Goal: Task Accomplishment & Management: Use online tool/utility

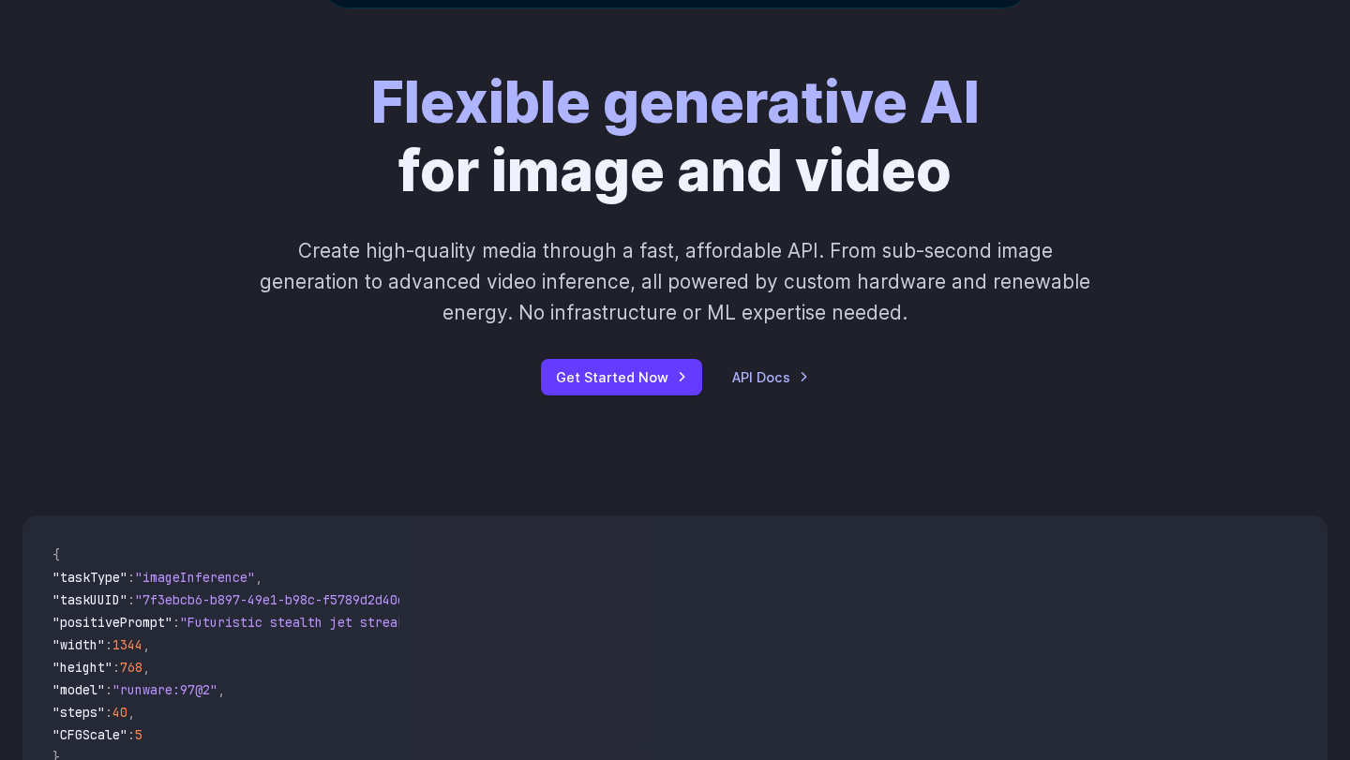
scroll to position [214, 0]
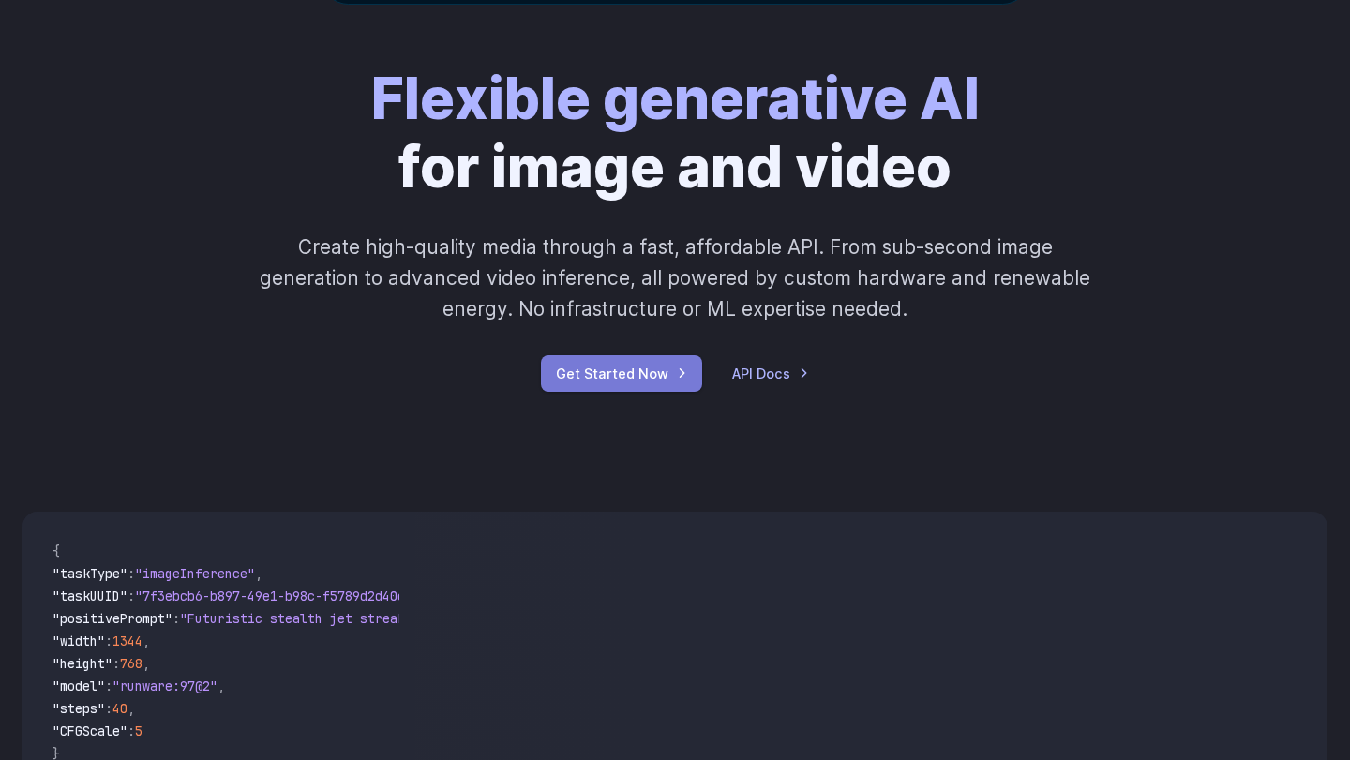
click at [619, 378] on link "Get Started Now" at bounding box center [621, 373] width 161 height 37
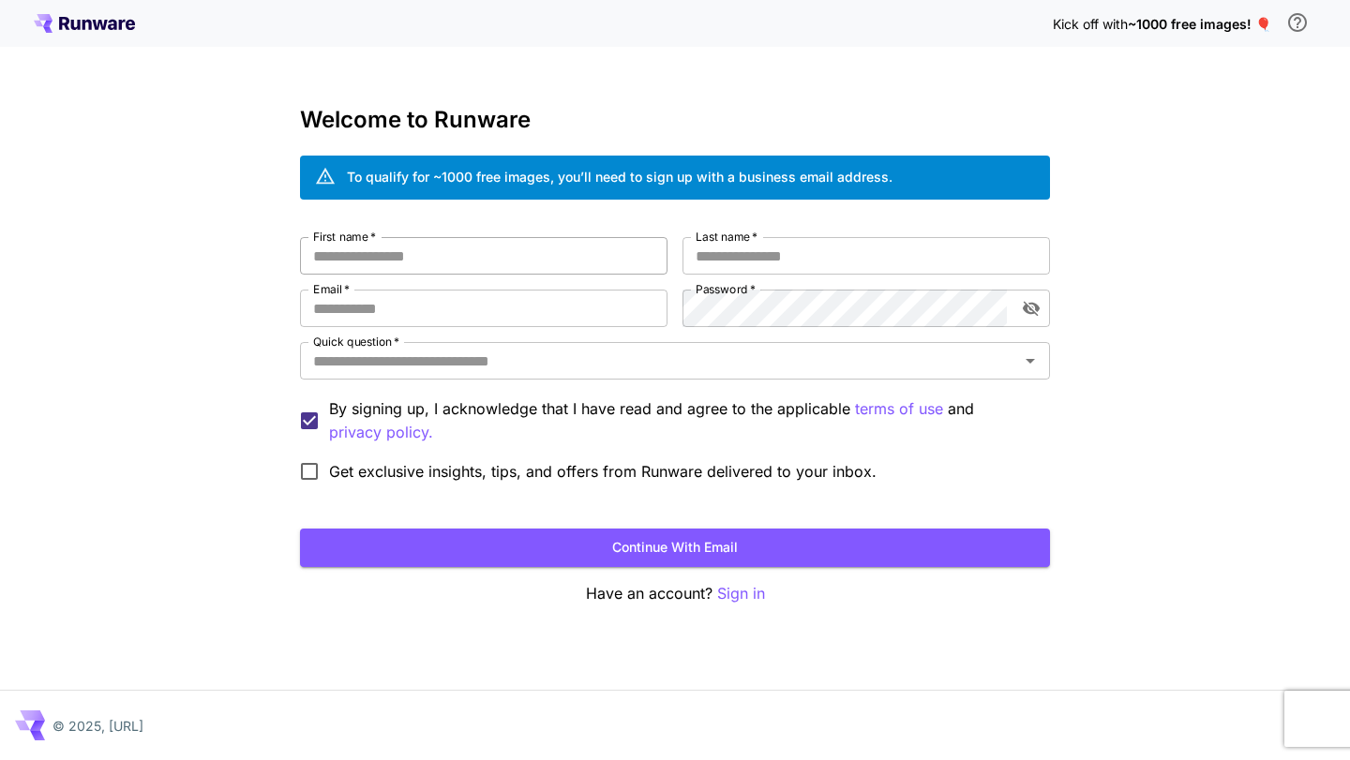
click at [429, 256] on input "First name   *" at bounding box center [484, 256] width 368 height 38
type input "**********"
type input "****"
type input "**********"
click at [574, 313] on div "**********" at bounding box center [675, 364] width 750 height 254
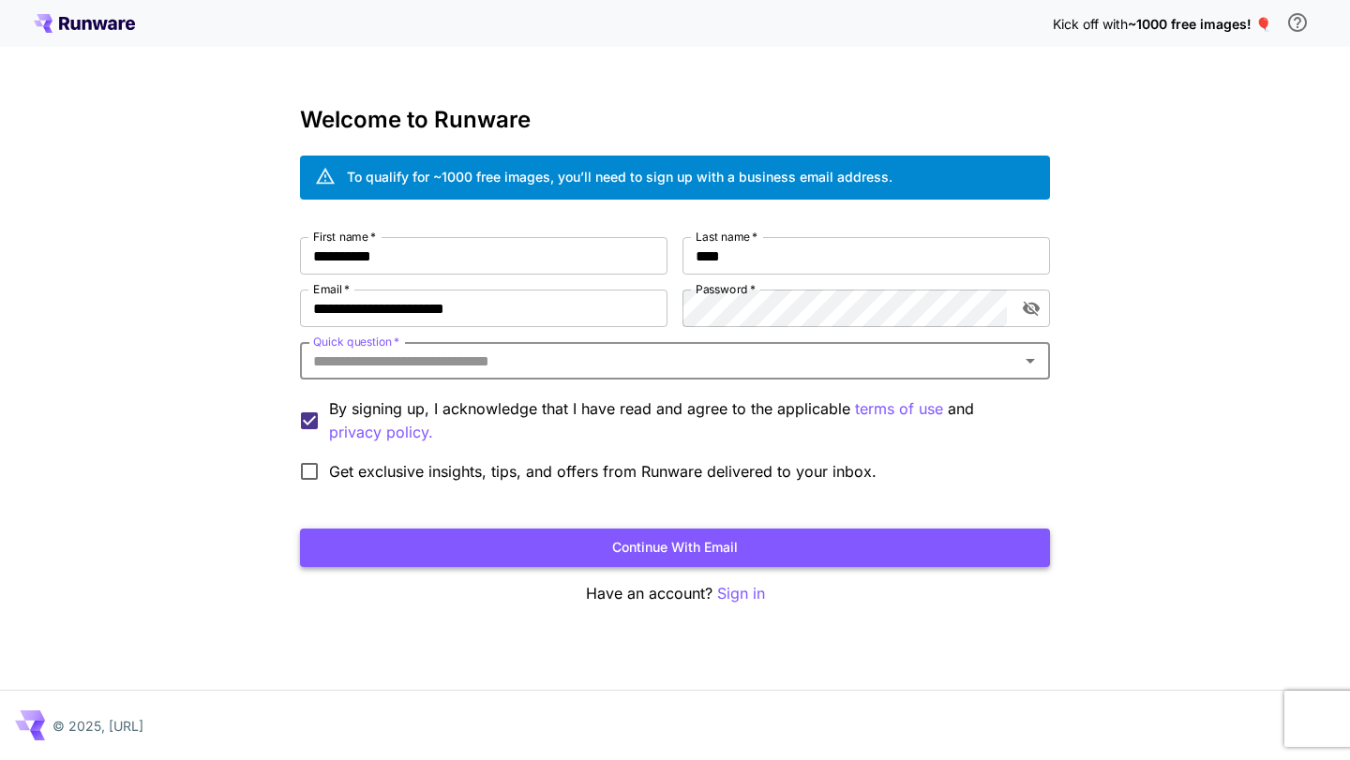
click at [658, 548] on button "Continue with email" at bounding box center [675, 548] width 750 height 38
click at [419, 354] on input "Quick question   *" at bounding box center [660, 361] width 708 height 26
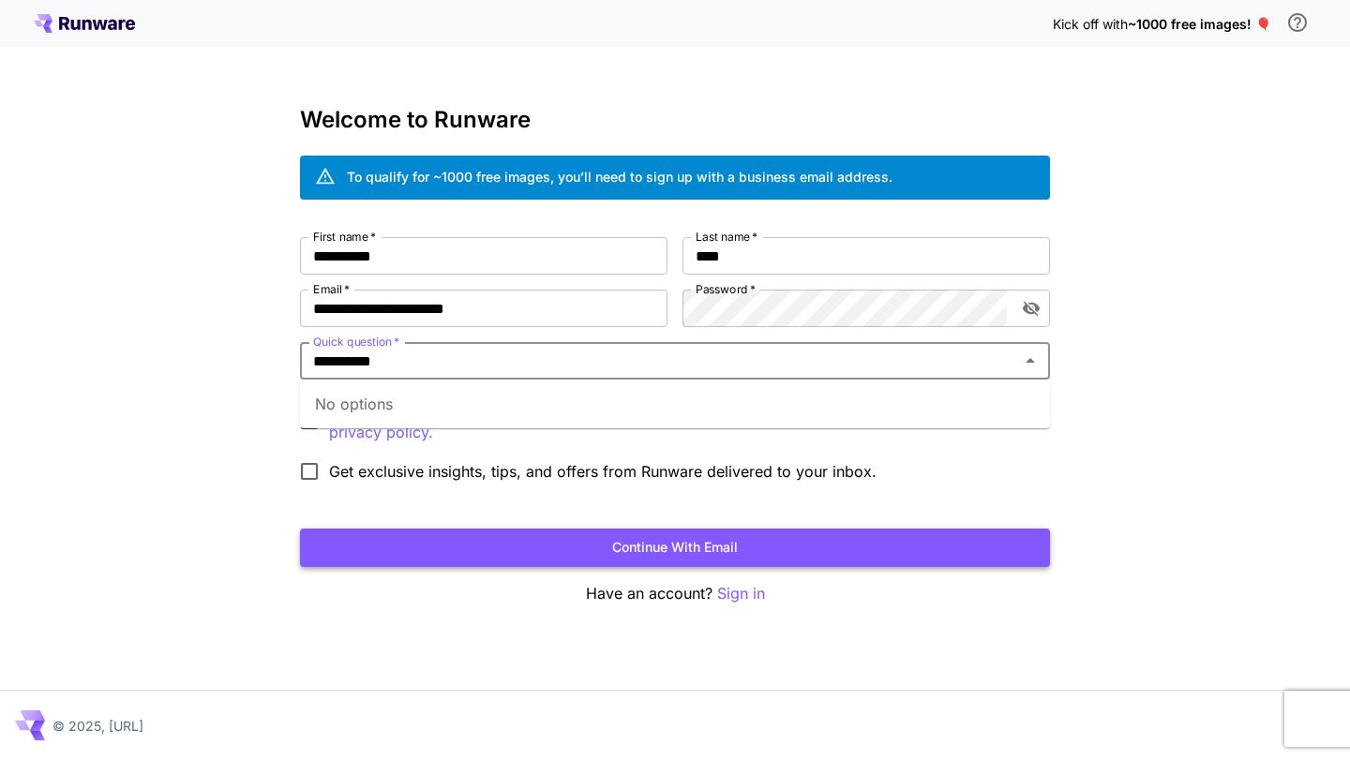
type input "**********"
click at [626, 546] on button "Continue with email" at bounding box center [675, 548] width 750 height 38
type input "*"
type input "**"
click at [415, 413] on li "Google" at bounding box center [675, 404] width 750 height 34
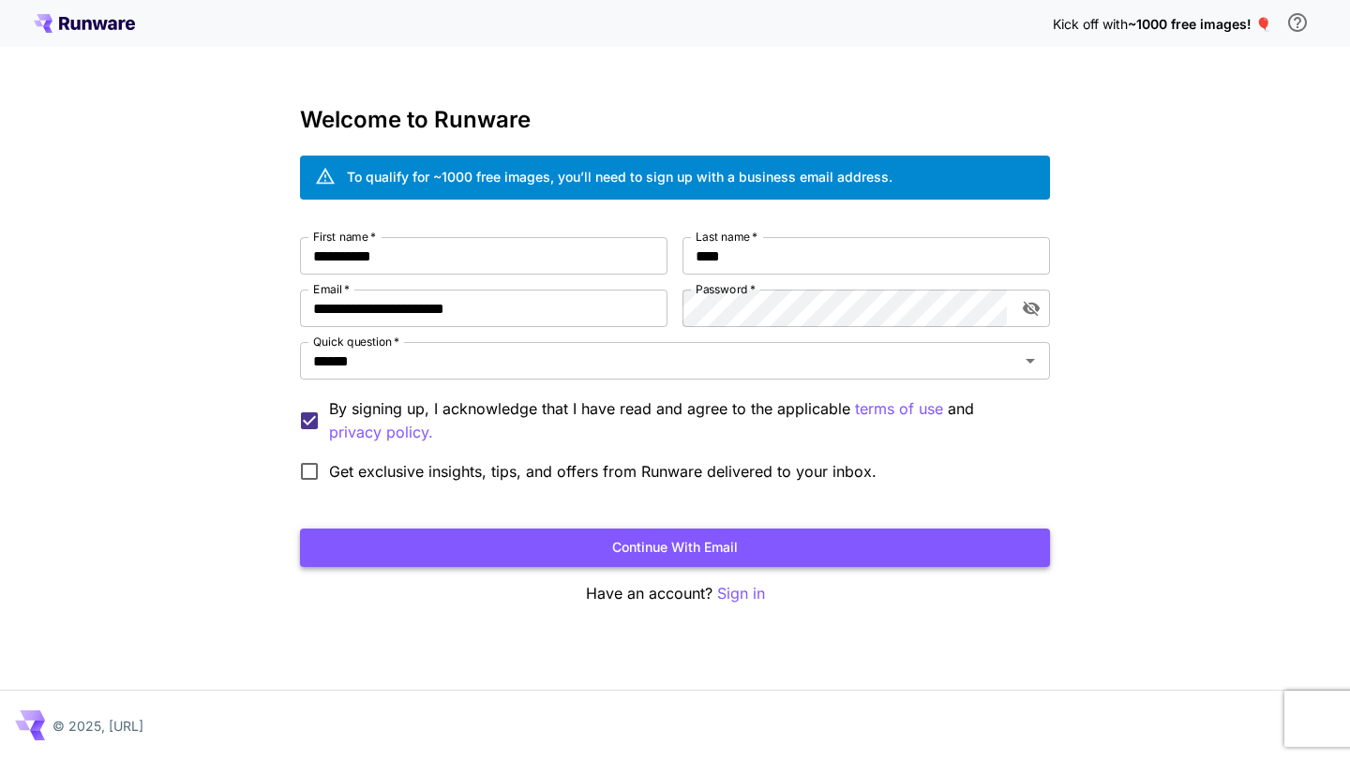
click at [546, 539] on button "Continue with email" at bounding box center [675, 548] width 750 height 38
click at [1037, 306] on icon "toggle password visibility" at bounding box center [1031, 309] width 17 height 15
click at [760, 560] on button "Continue with email" at bounding box center [675, 548] width 750 height 38
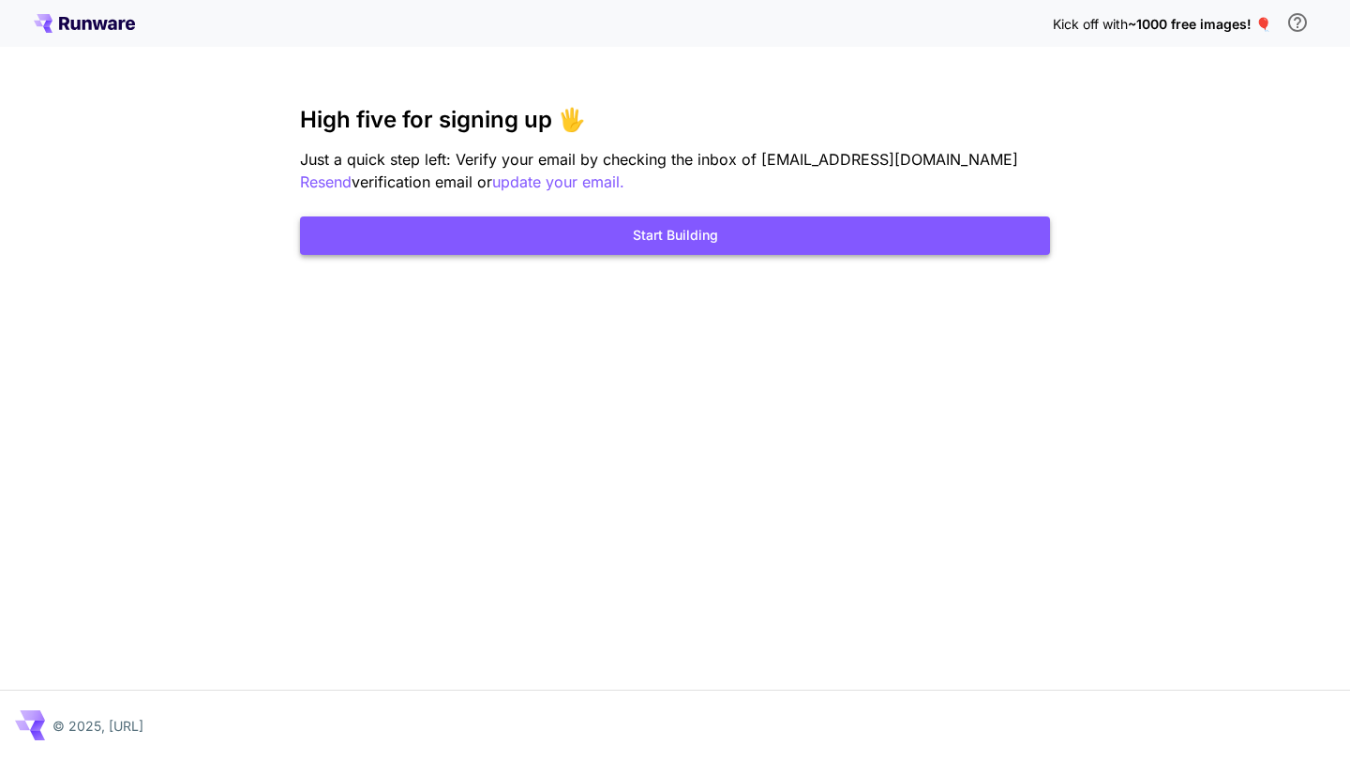
click at [694, 241] on button "Start Building" at bounding box center [675, 236] width 750 height 38
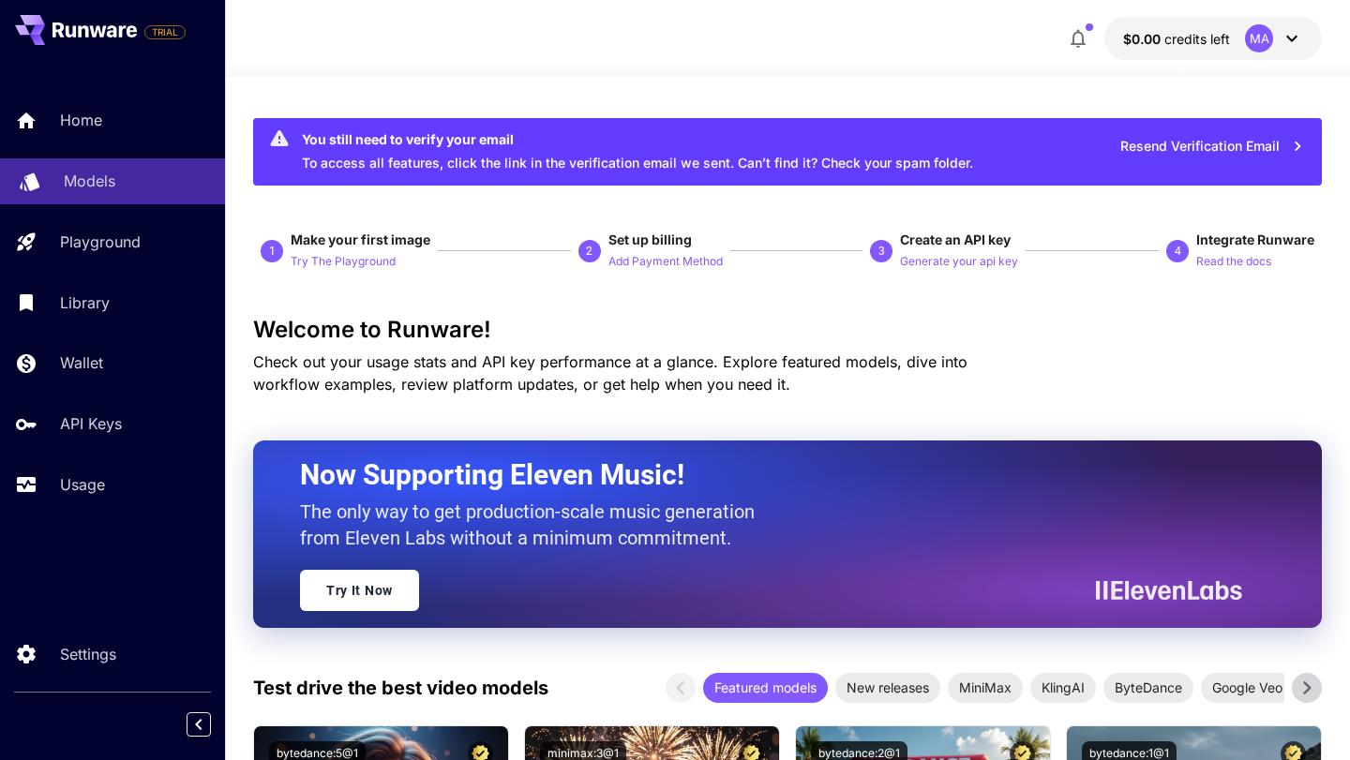
click at [113, 184] on p "Models" at bounding box center [90, 181] width 52 height 23
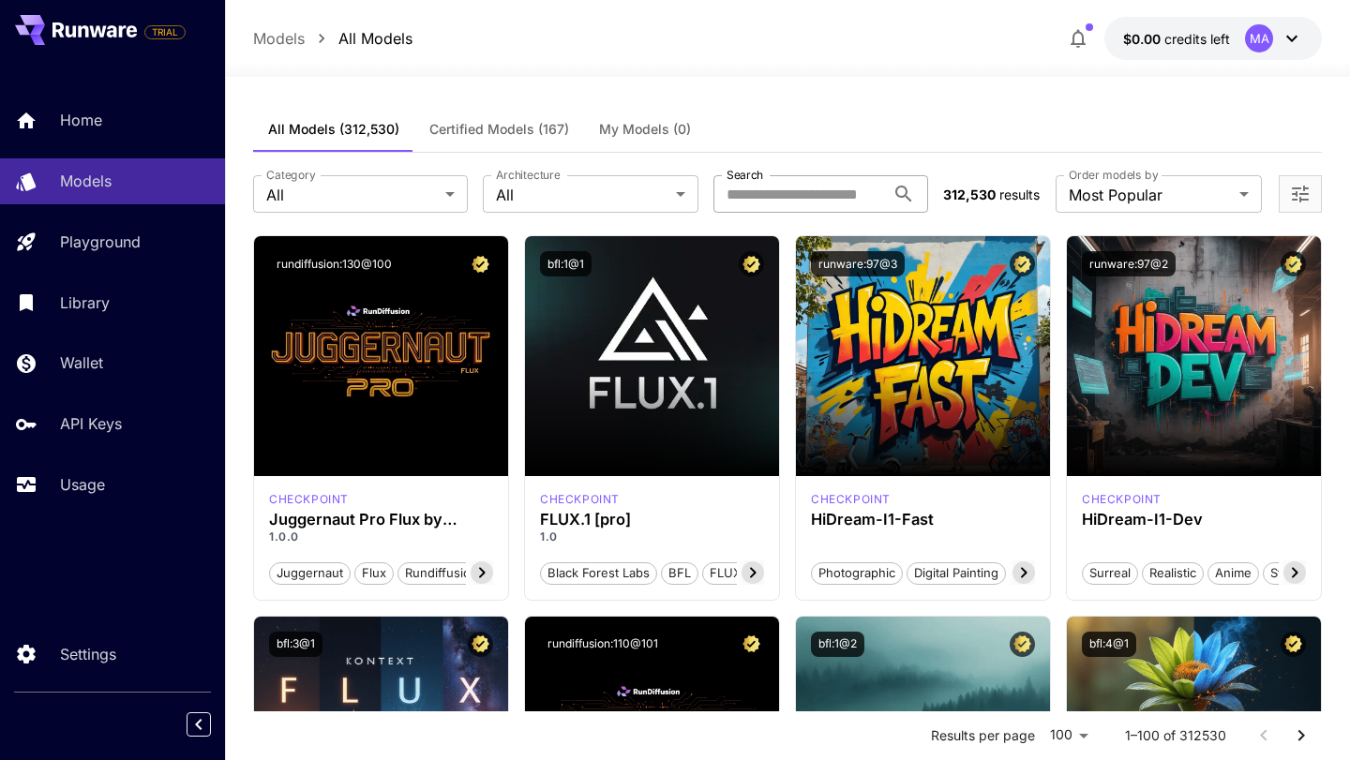
click at [761, 194] on input "Search" at bounding box center [799, 194] width 172 height 38
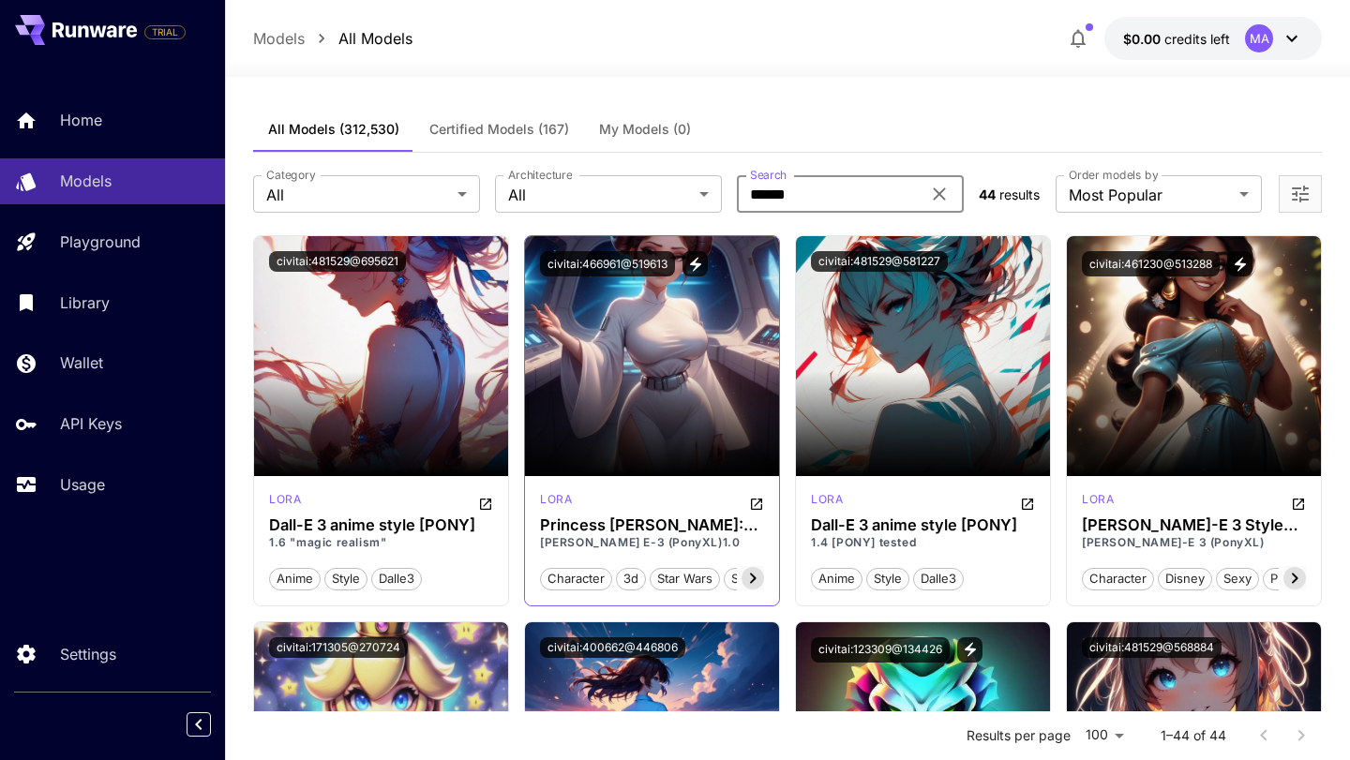
click at [688, 344] on img at bounding box center [652, 356] width 254 height 240
click at [799, 201] on input "******" at bounding box center [829, 194] width 184 height 38
type input "**"
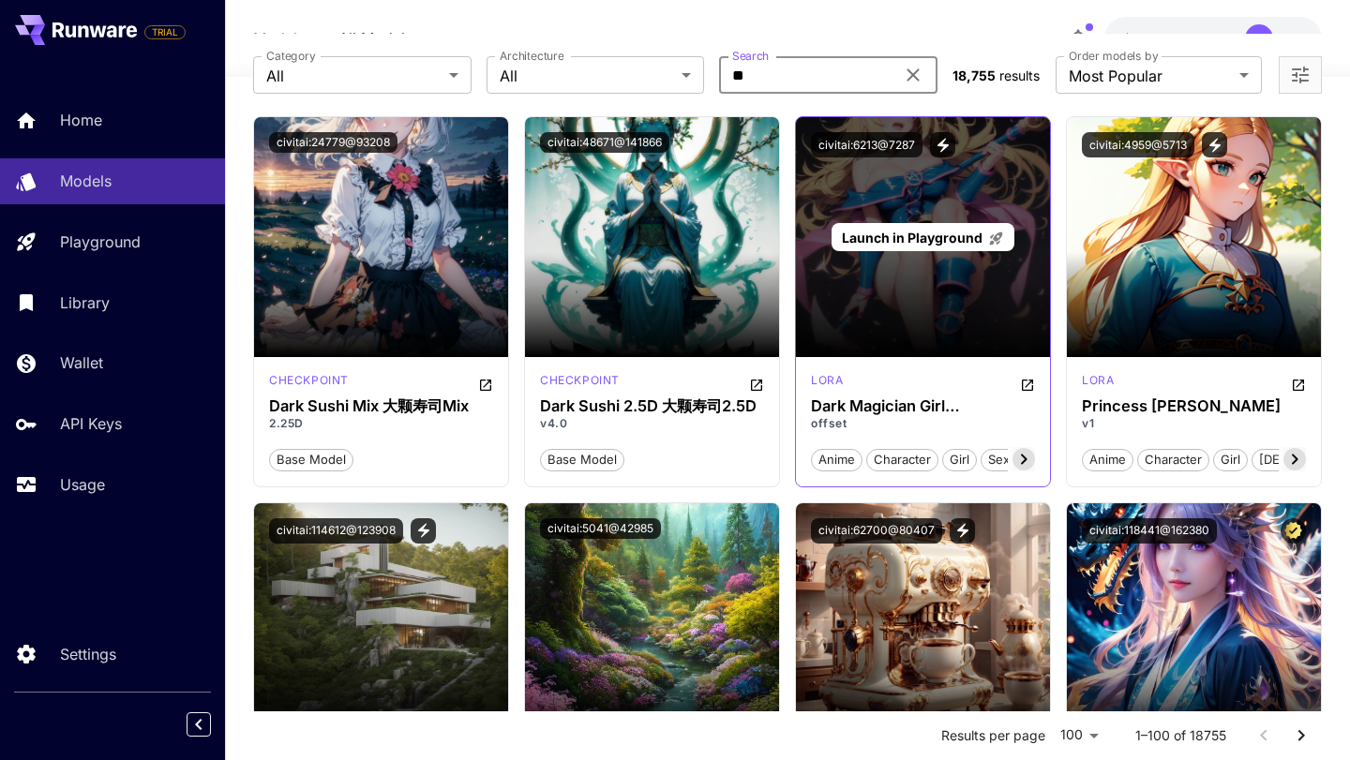
scroll to position [49, 0]
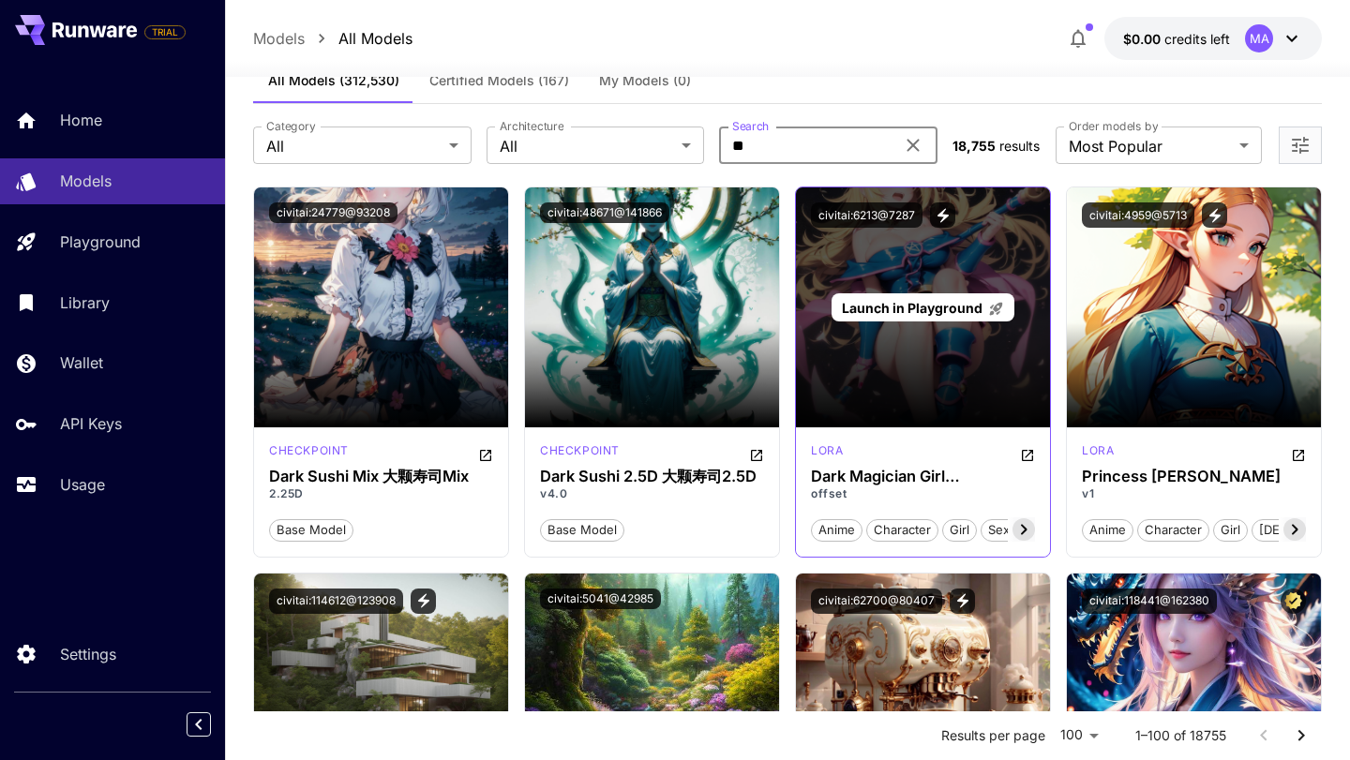
click at [908, 305] on span "Launch in Playground" at bounding box center [912, 308] width 141 height 16
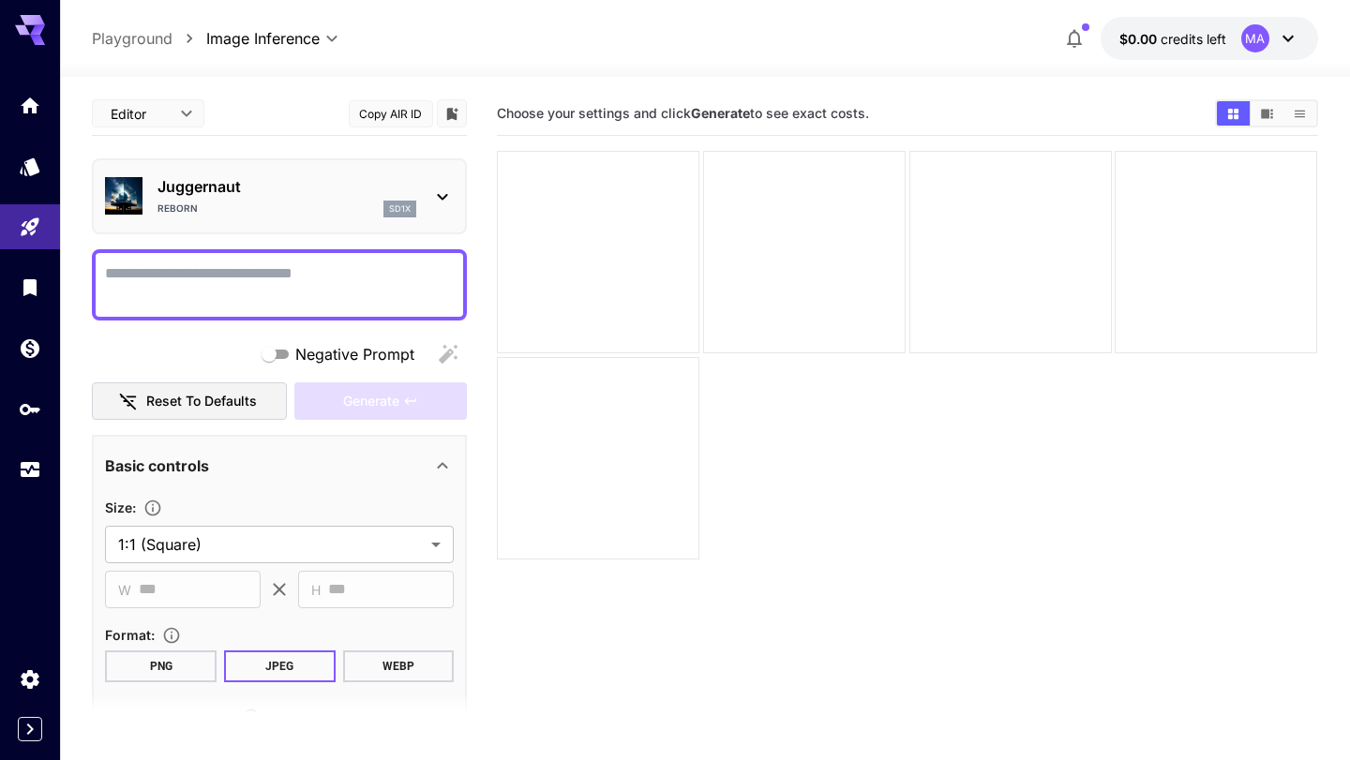
click at [442, 189] on icon at bounding box center [442, 197] width 23 height 23
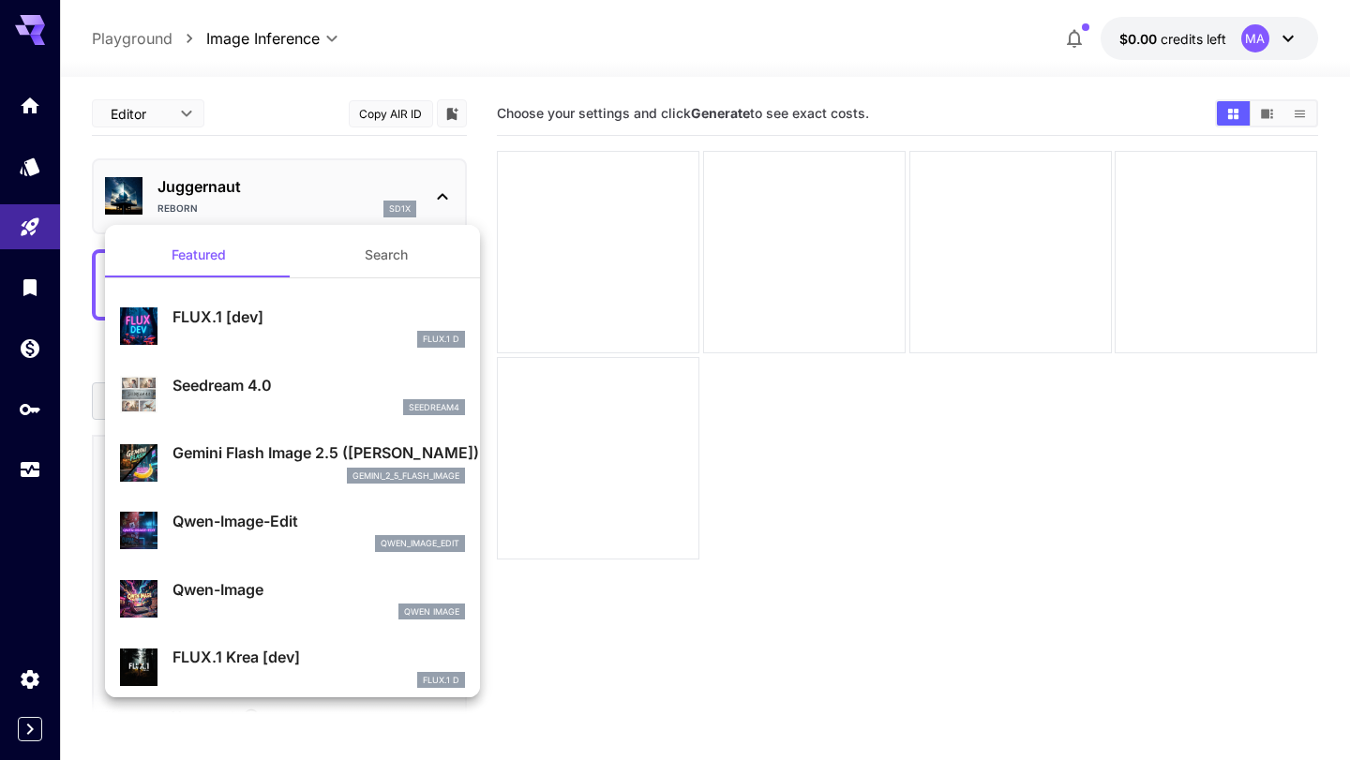
click at [374, 259] on button "Search" at bounding box center [387, 255] width 188 height 45
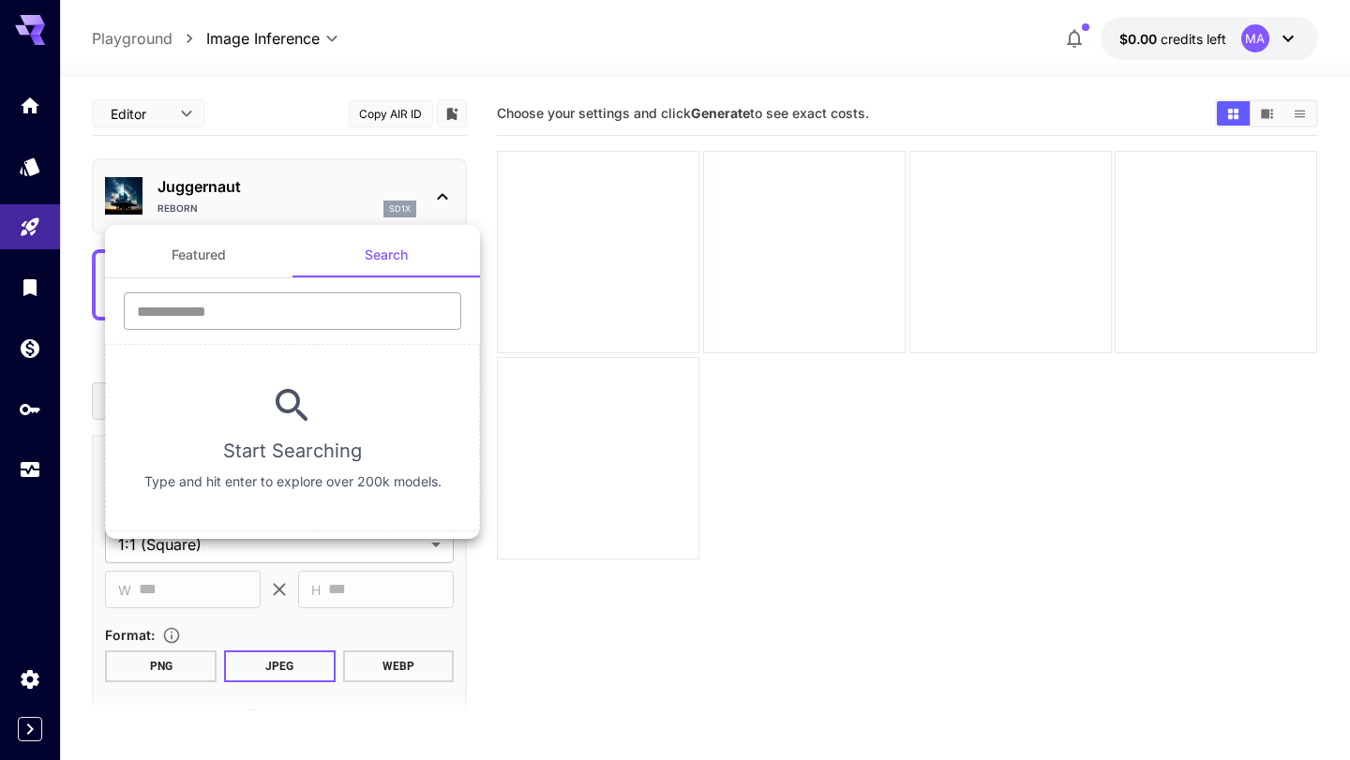
click at [323, 300] on input "text" at bounding box center [293, 312] width 338 height 38
type input "********"
click at [30, 99] on div at bounding box center [675, 380] width 1350 height 760
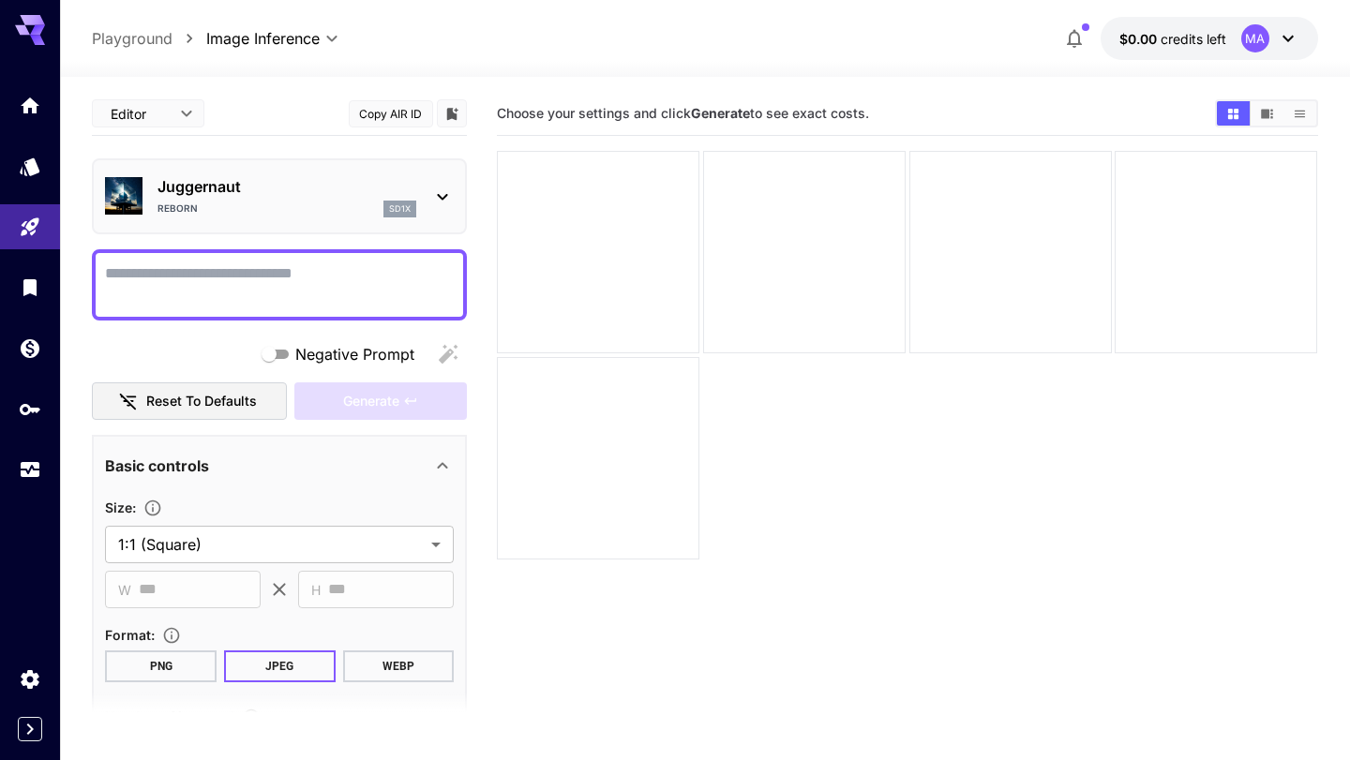
click at [30, 99] on icon "Home" at bounding box center [30, 106] width 19 height 16
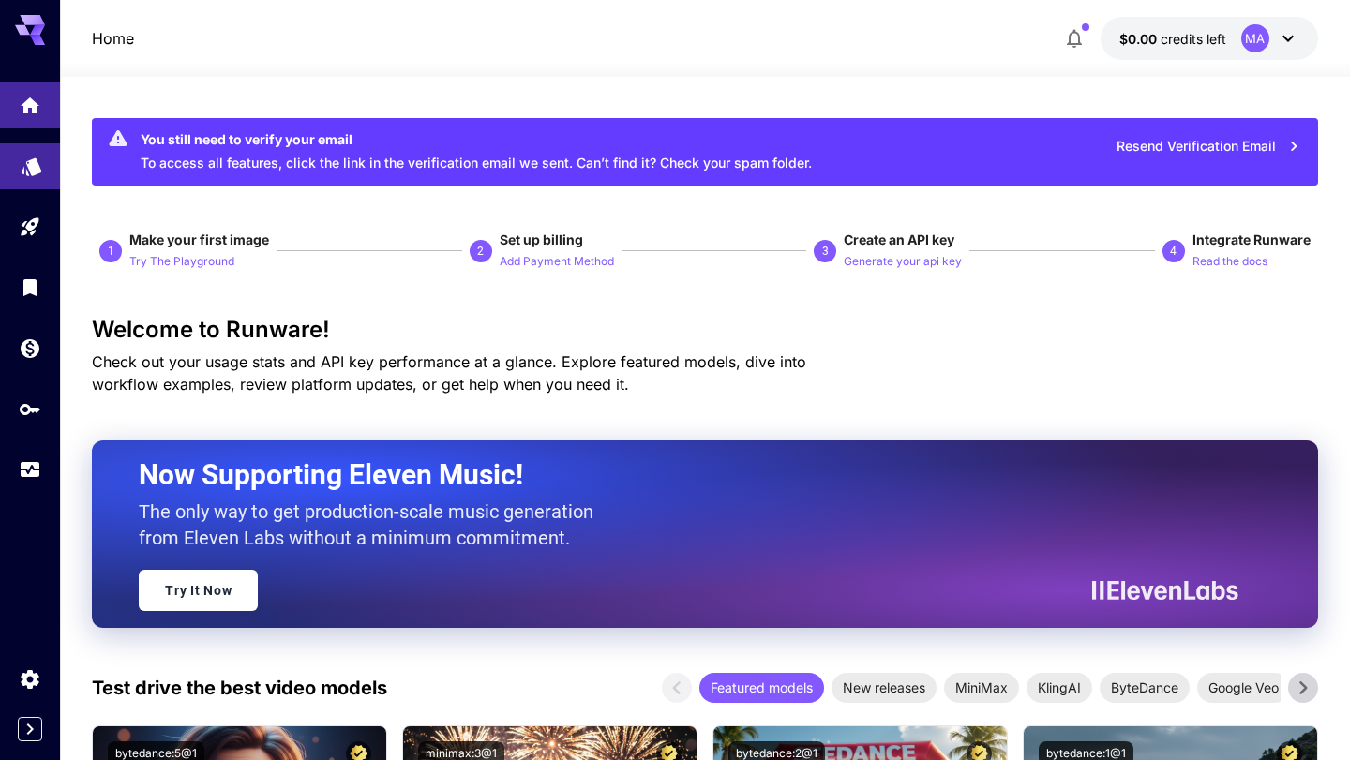
click at [24, 178] on link at bounding box center [30, 166] width 60 height 46
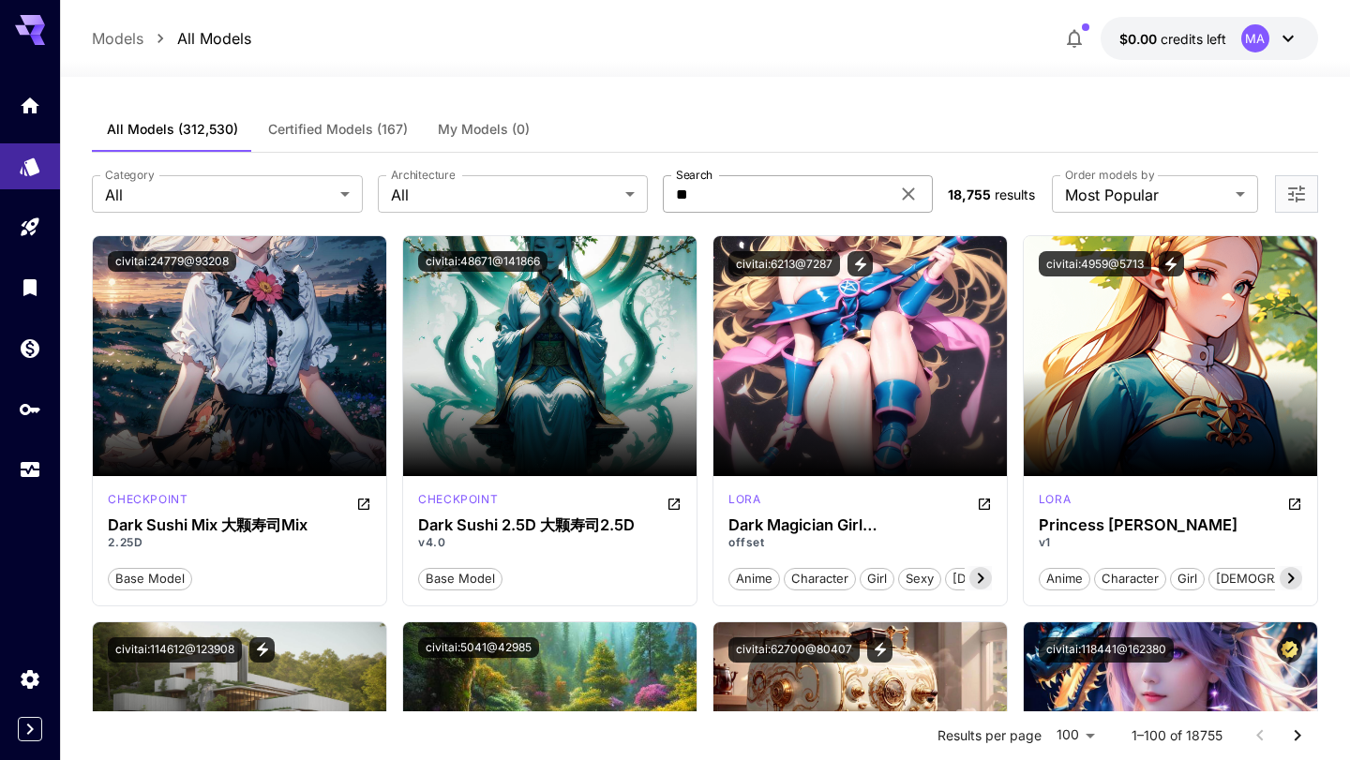
click at [728, 191] on input "**" at bounding box center [776, 194] width 227 height 38
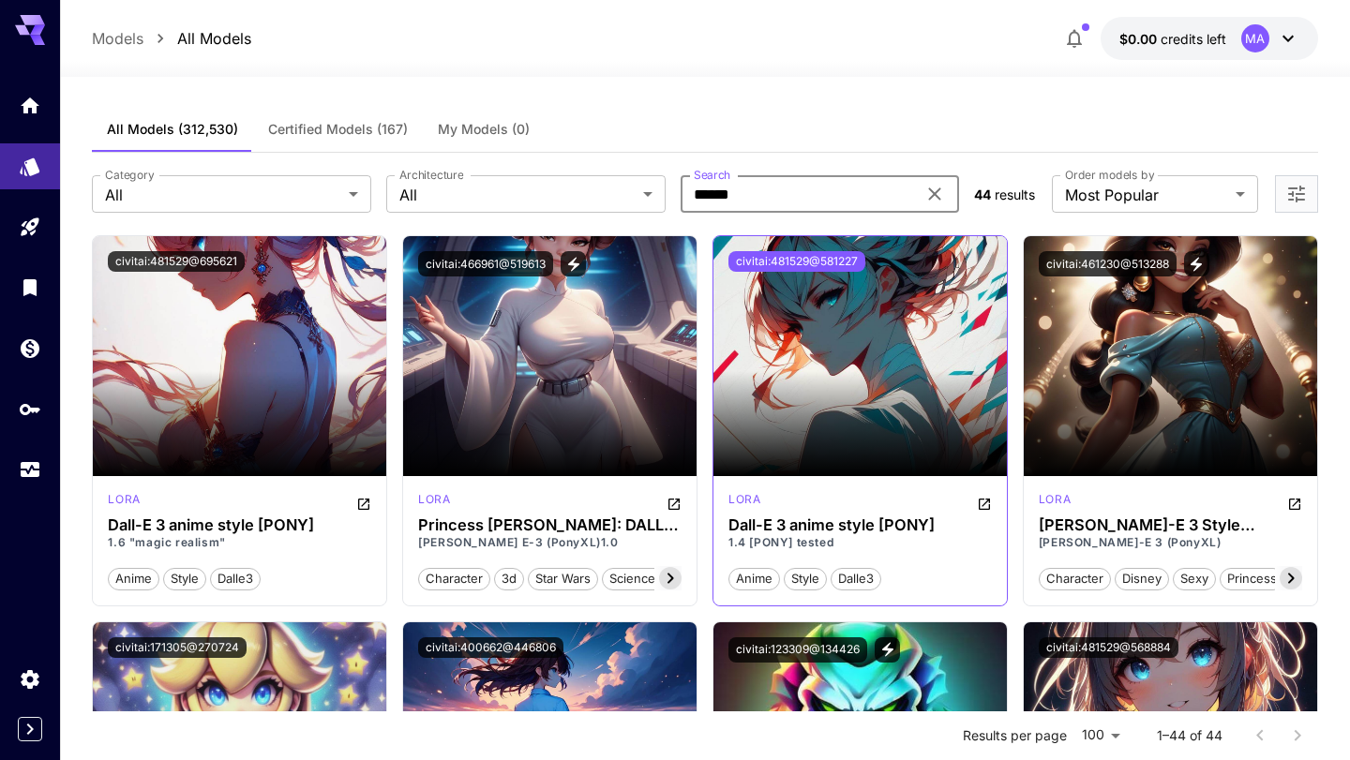
type input "******"
click at [804, 267] on button "civitai:481529@581227" at bounding box center [796, 261] width 137 height 21
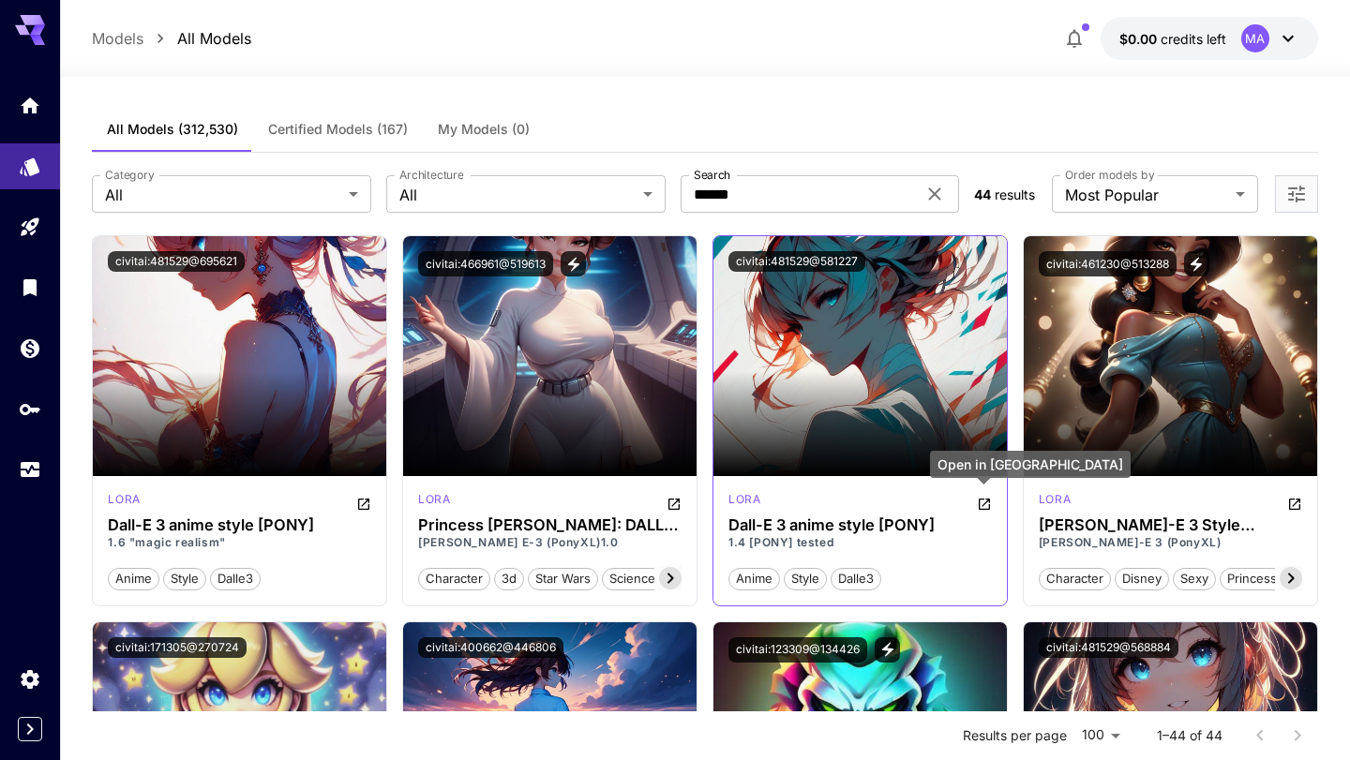
click at [985, 500] on icon "Open in CivitAI" at bounding box center [984, 504] width 15 height 15
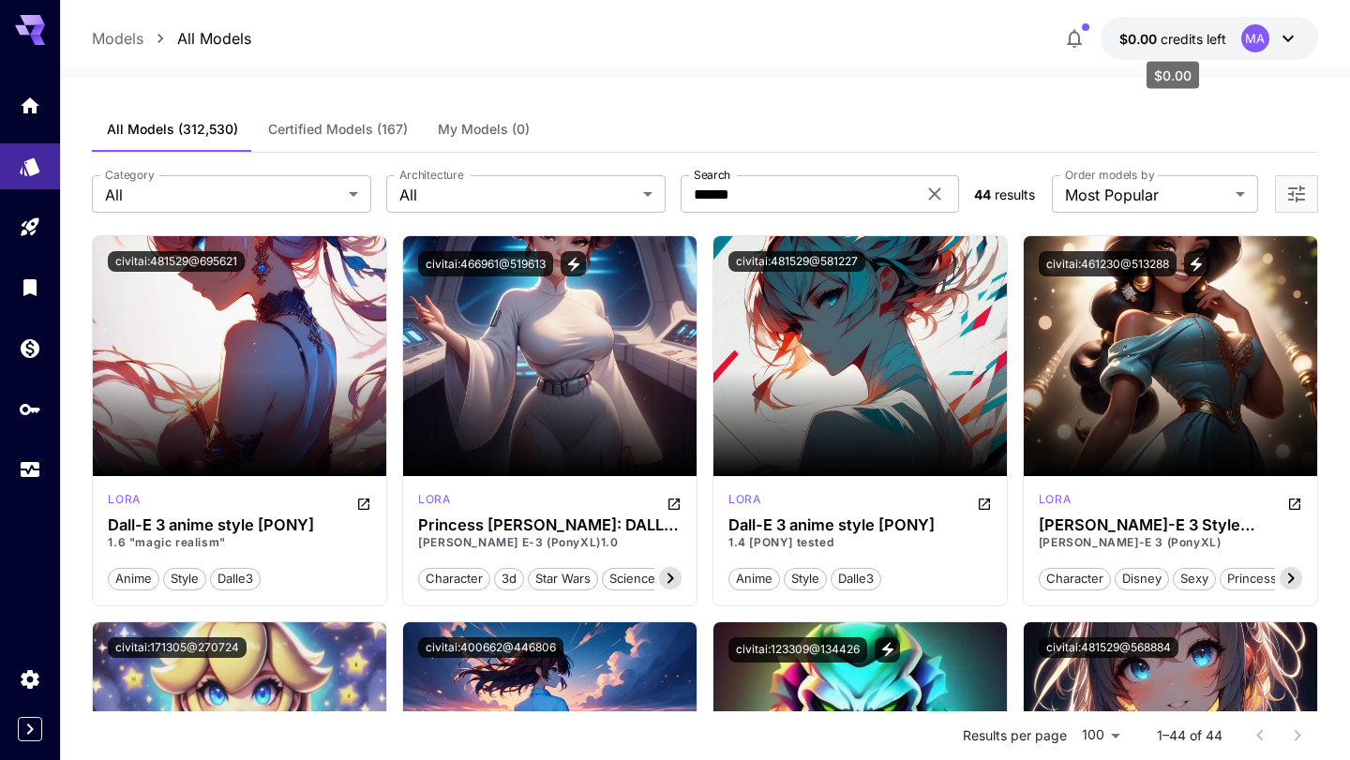
click at [1149, 39] on span "$0.00" at bounding box center [1139, 39] width 41 height 16
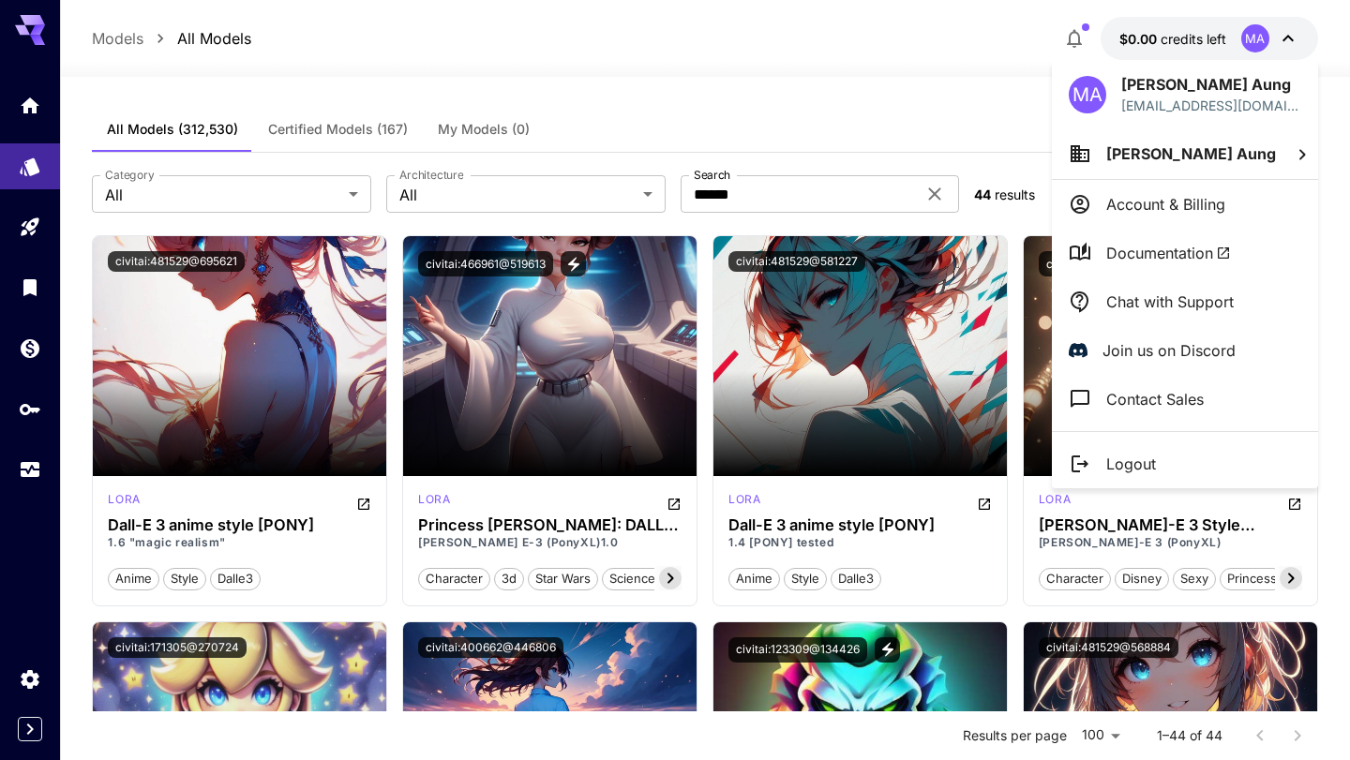
click at [1121, 204] on p "Account & Billing" at bounding box center [1165, 204] width 119 height 23
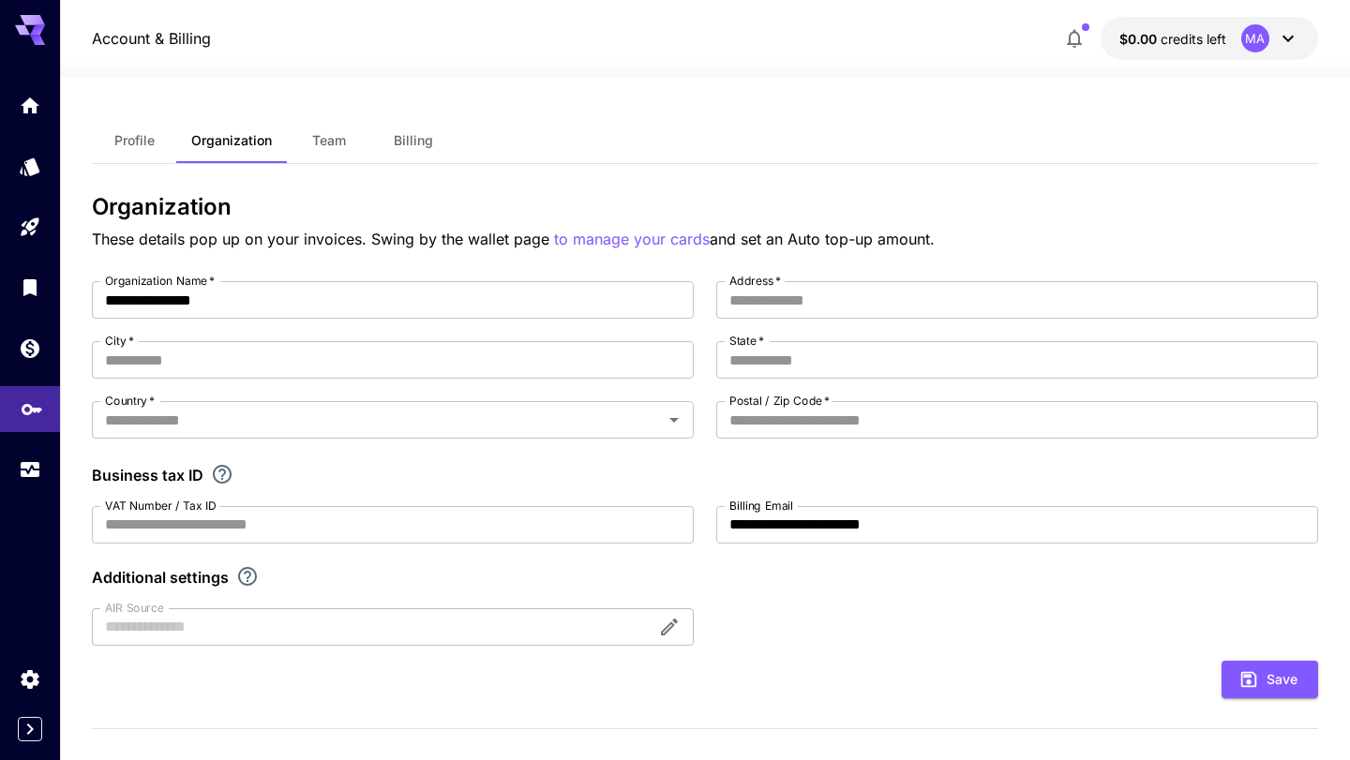
click at [15, 418] on link at bounding box center [30, 409] width 60 height 46
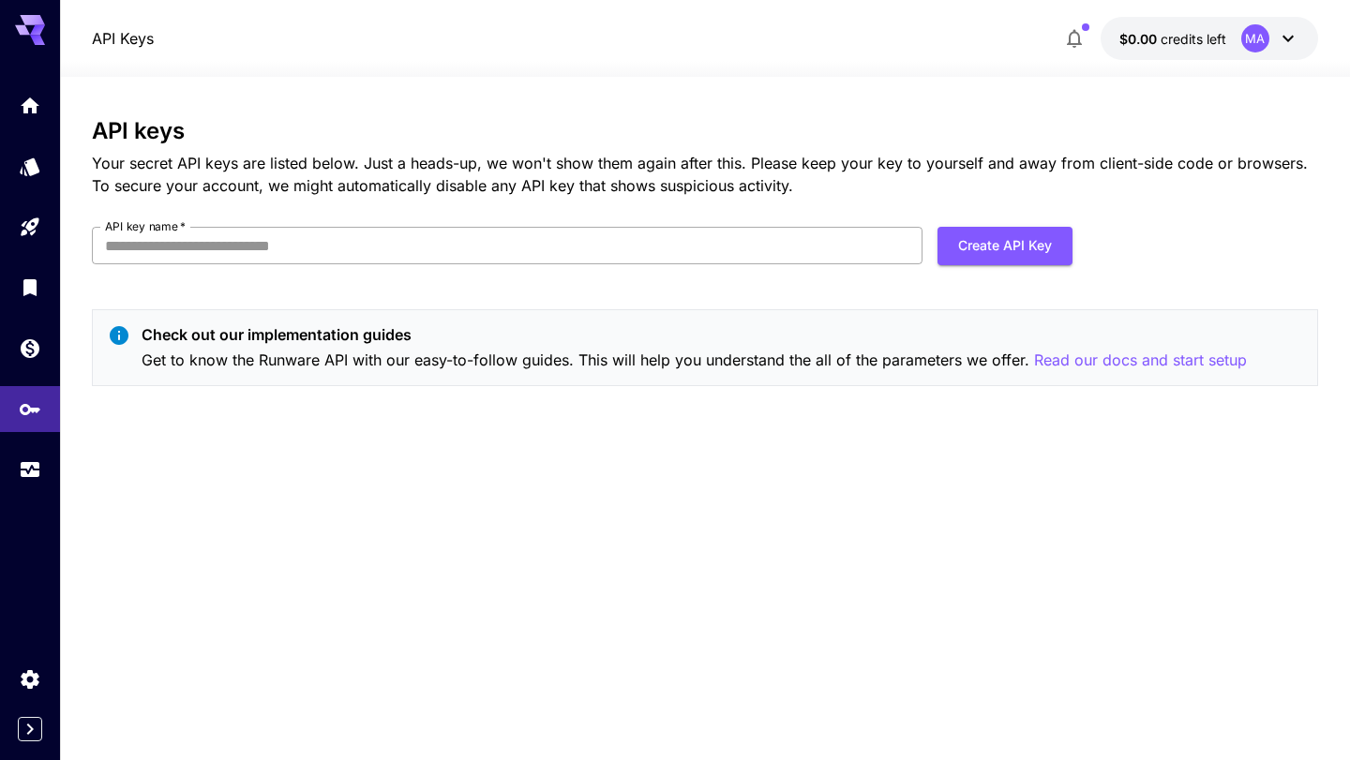
click at [720, 240] on input "API key name   *" at bounding box center [507, 246] width 831 height 38
type input "**********"
click at [983, 249] on button "Create API Key" at bounding box center [1005, 246] width 135 height 38
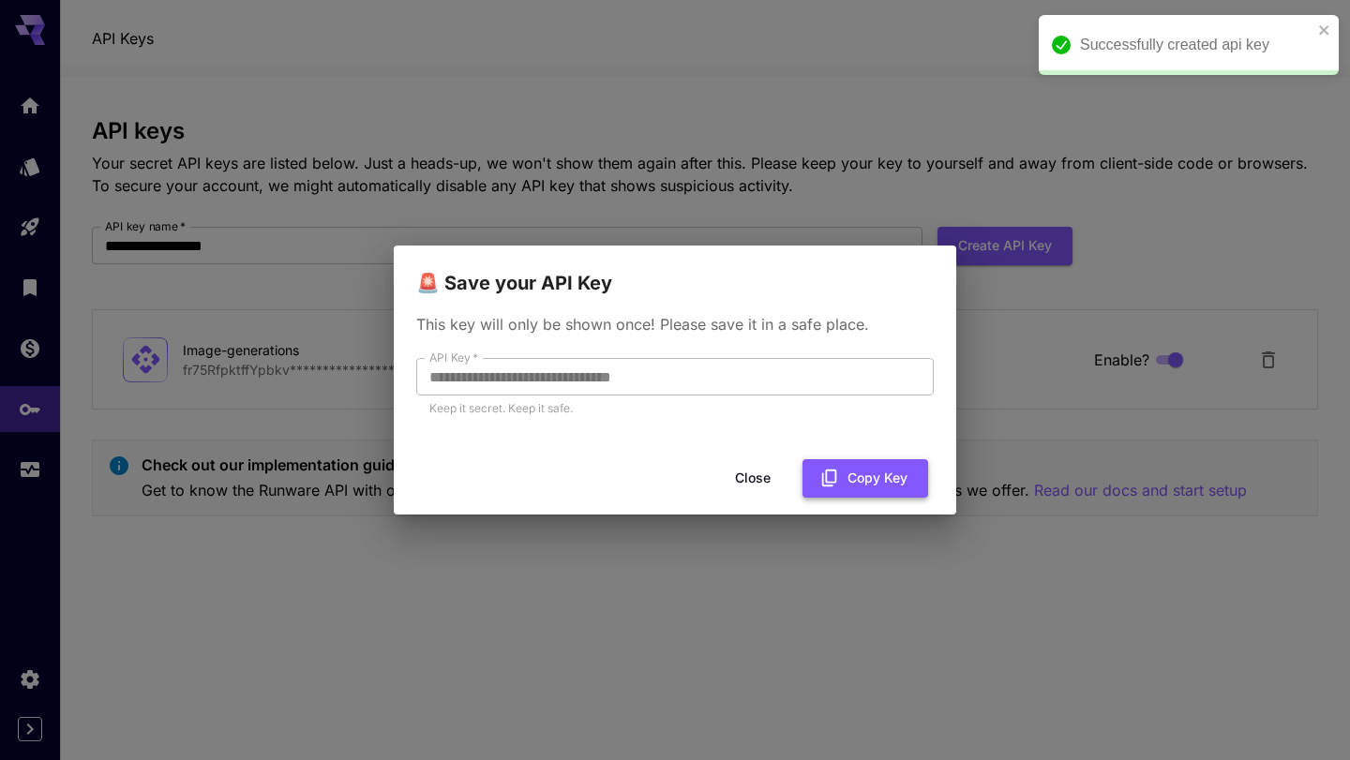
click at [832, 475] on icon "button" at bounding box center [829, 478] width 21 height 21
click at [768, 476] on button "Close" at bounding box center [768, 478] width 84 height 38
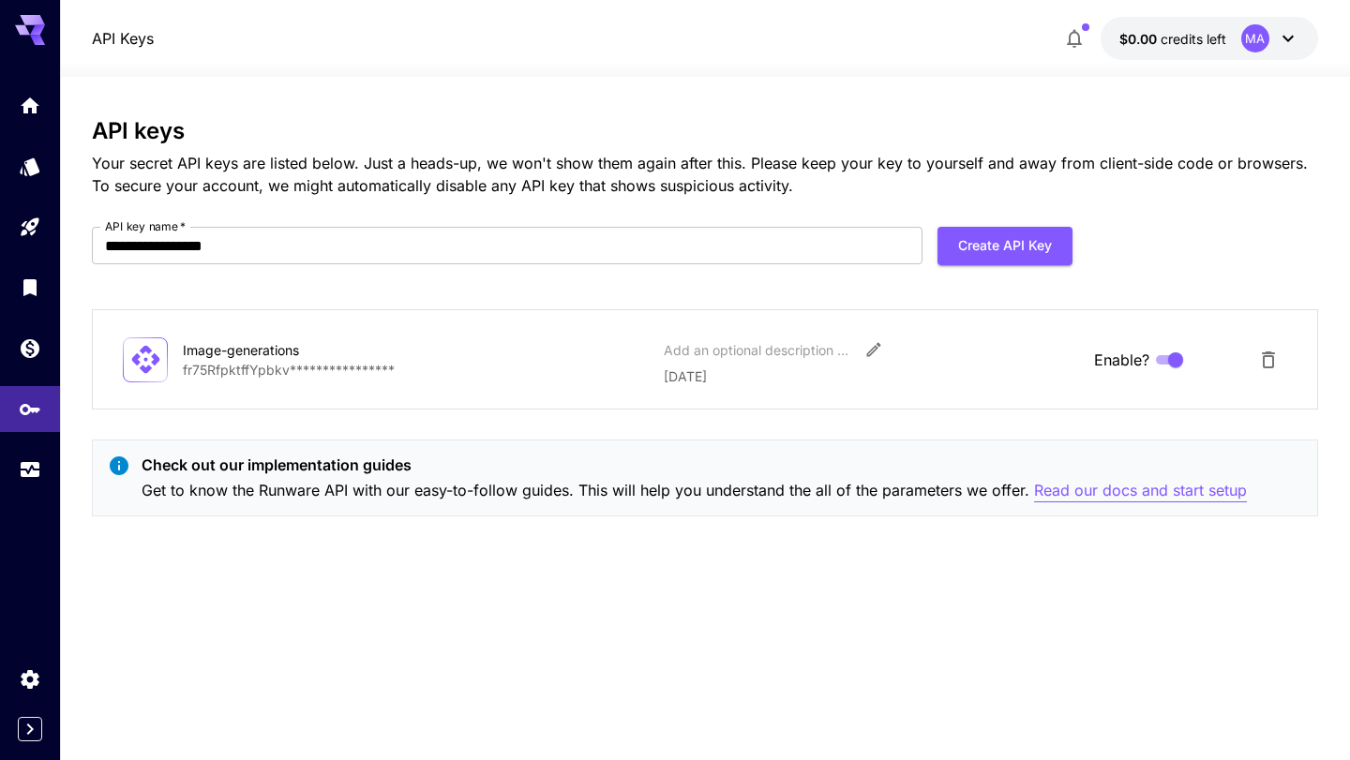
click at [1075, 500] on p "Read our docs and start setup" at bounding box center [1140, 490] width 213 height 23
click at [23, 467] on icon "Usage" at bounding box center [32, 467] width 23 height 23
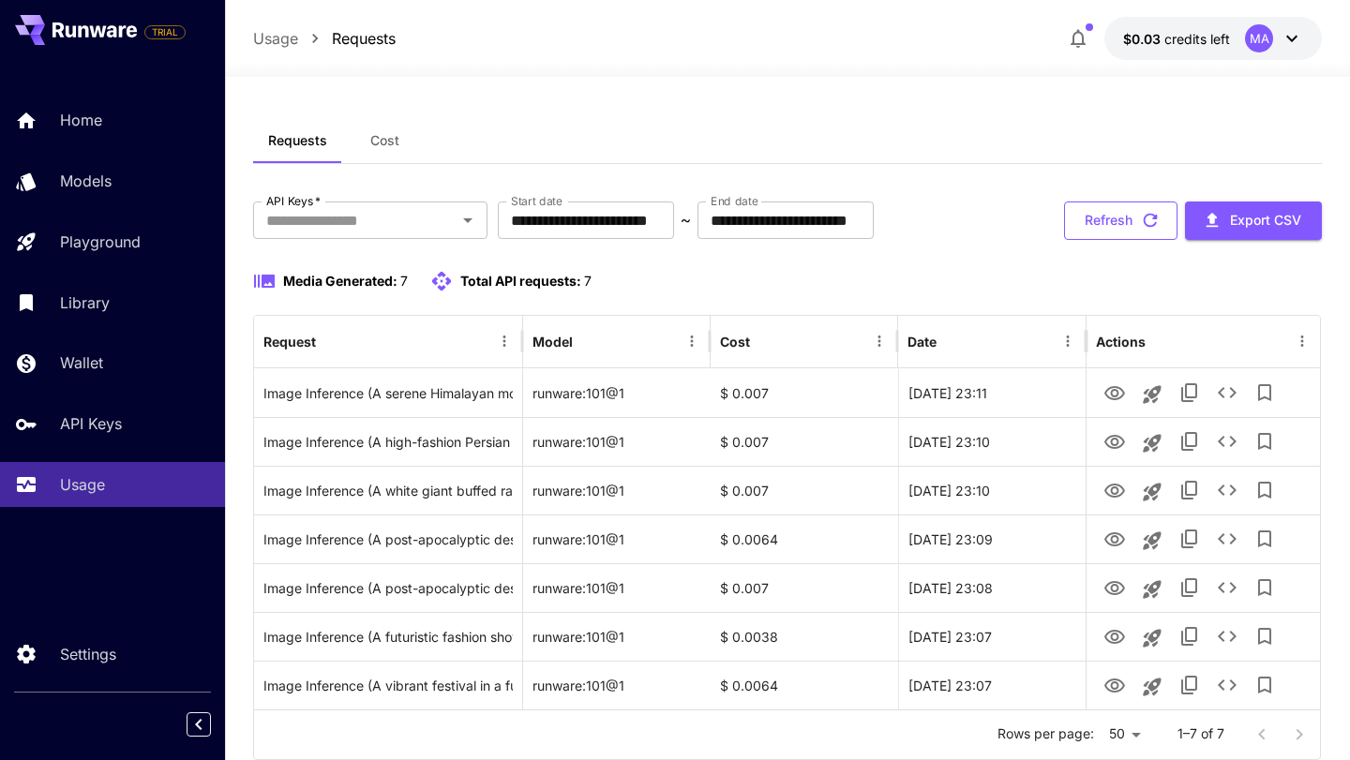
click at [1103, 219] on button "Refresh" at bounding box center [1120, 221] width 113 height 38
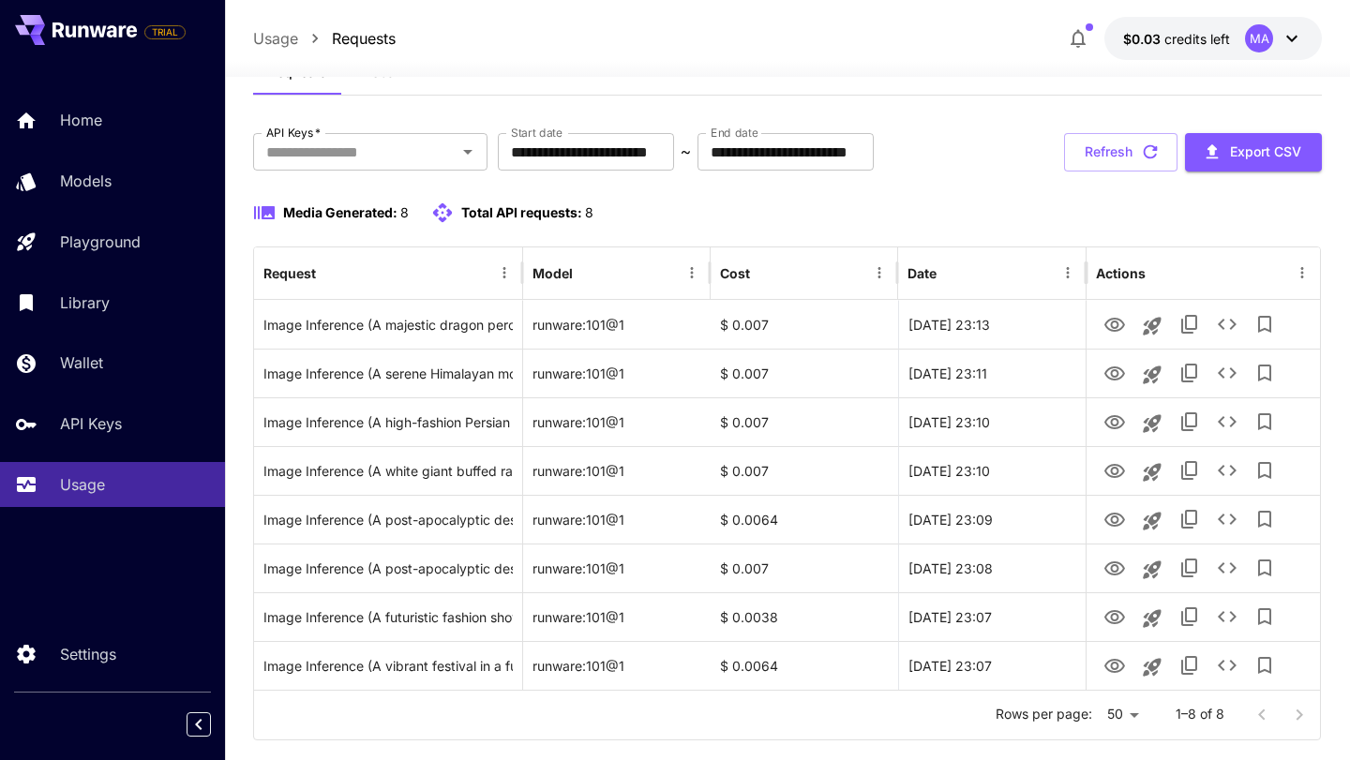
scroll to position [104, 0]
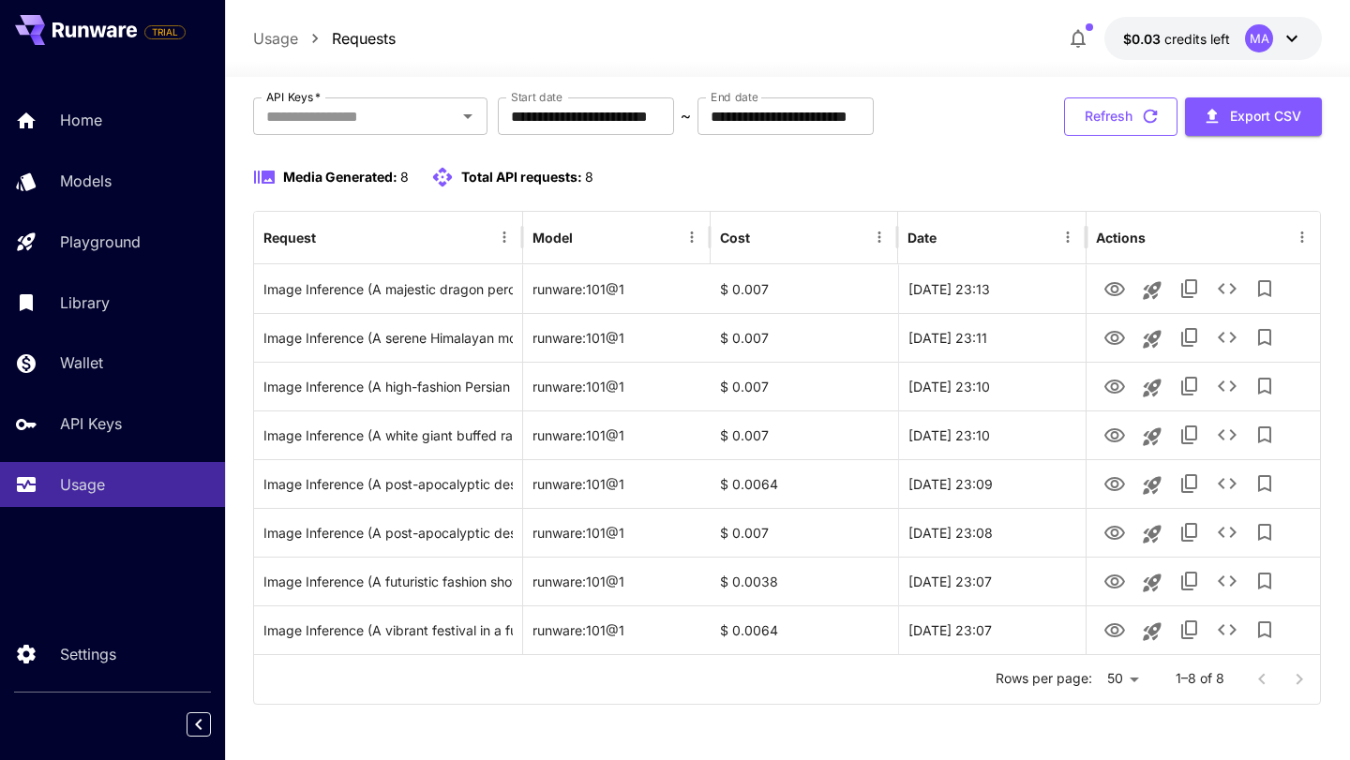
click at [1106, 127] on button "Refresh" at bounding box center [1120, 117] width 113 height 38
click at [1187, 49] on div "$0.0264" at bounding box center [1177, 70] width 73 height 42
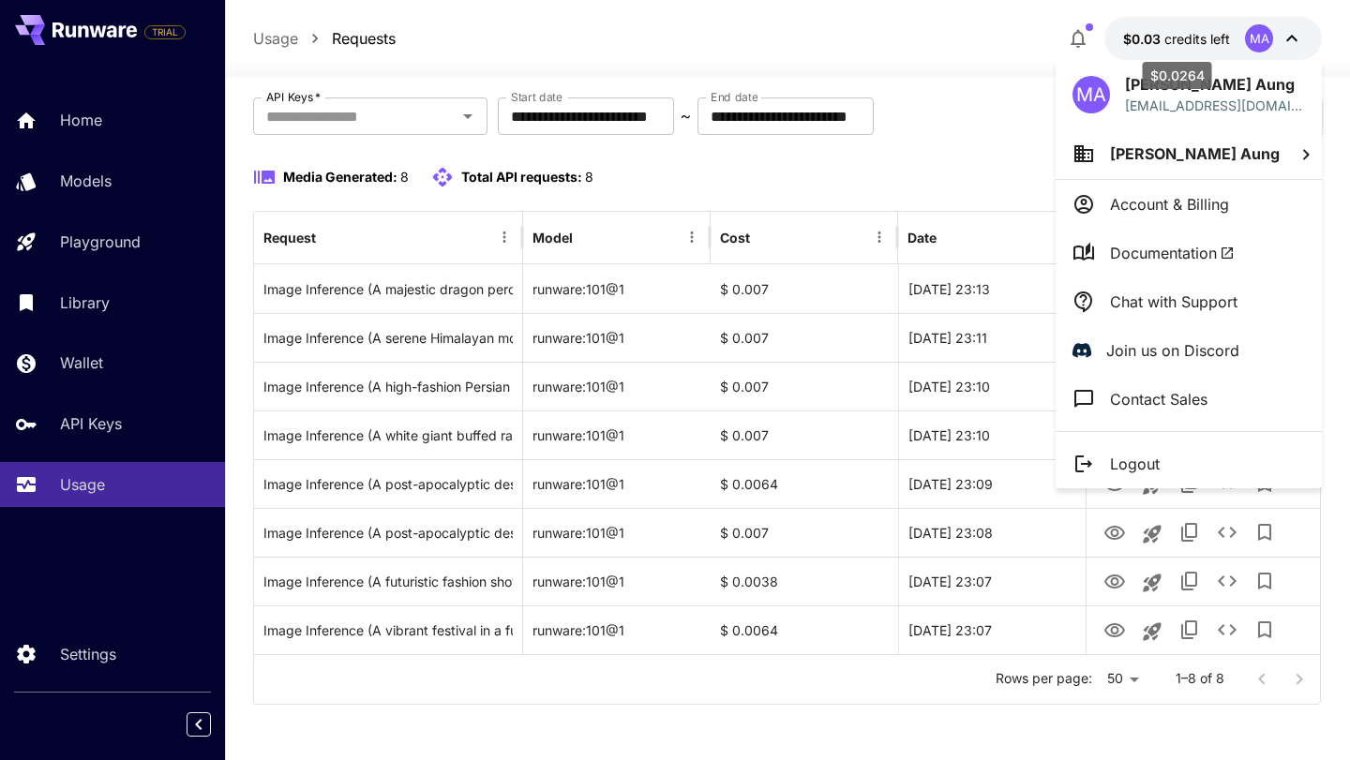
click at [1187, 49] on div "$0.0264" at bounding box center [1177, 70] width 73 height 42
click at [1087, 202] on icon at bounding box center [1084, 202] width 7 height 7
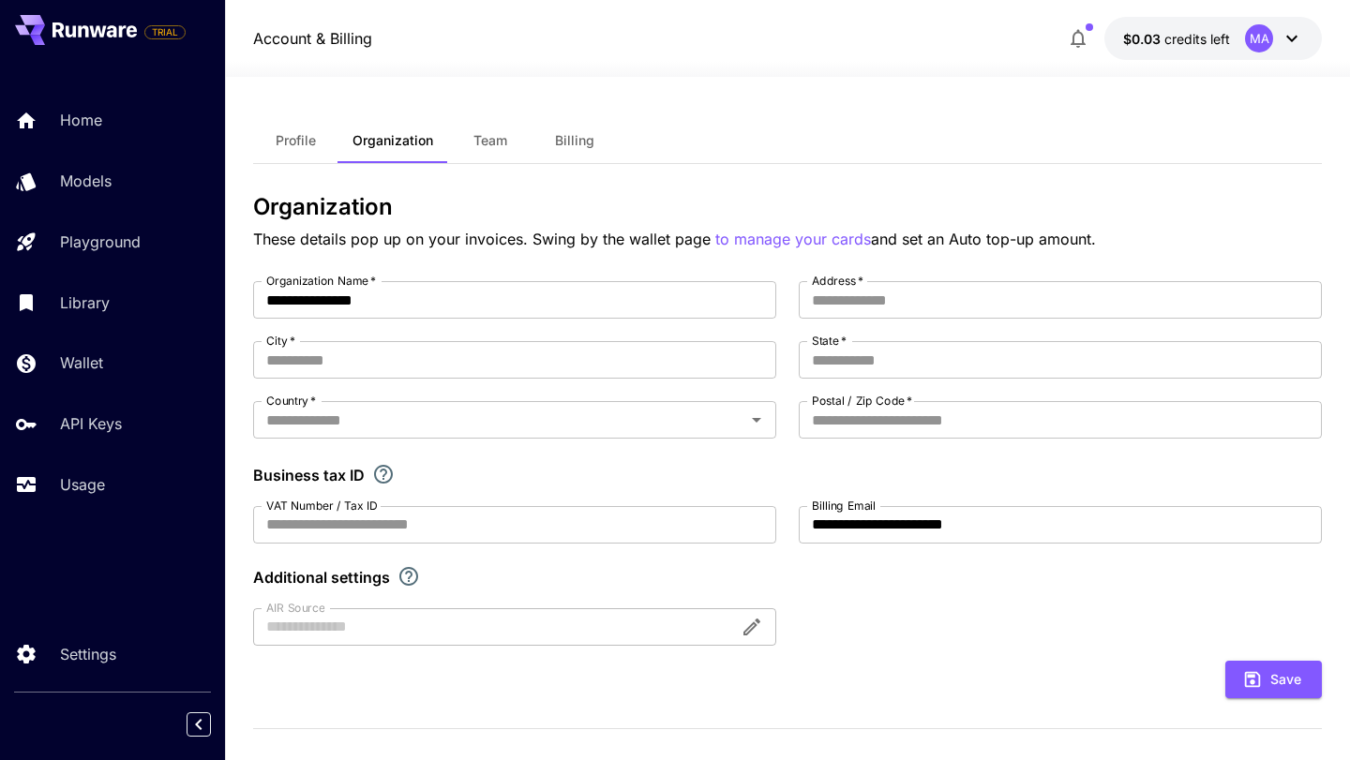
click at [773, 125] on div "Profile Organization Team Billing" at bounding box center [787, 141] width 1069 height 46
click at [92, 417] on p "API Keys" at bounding box center [95, 424] width 62 height 23
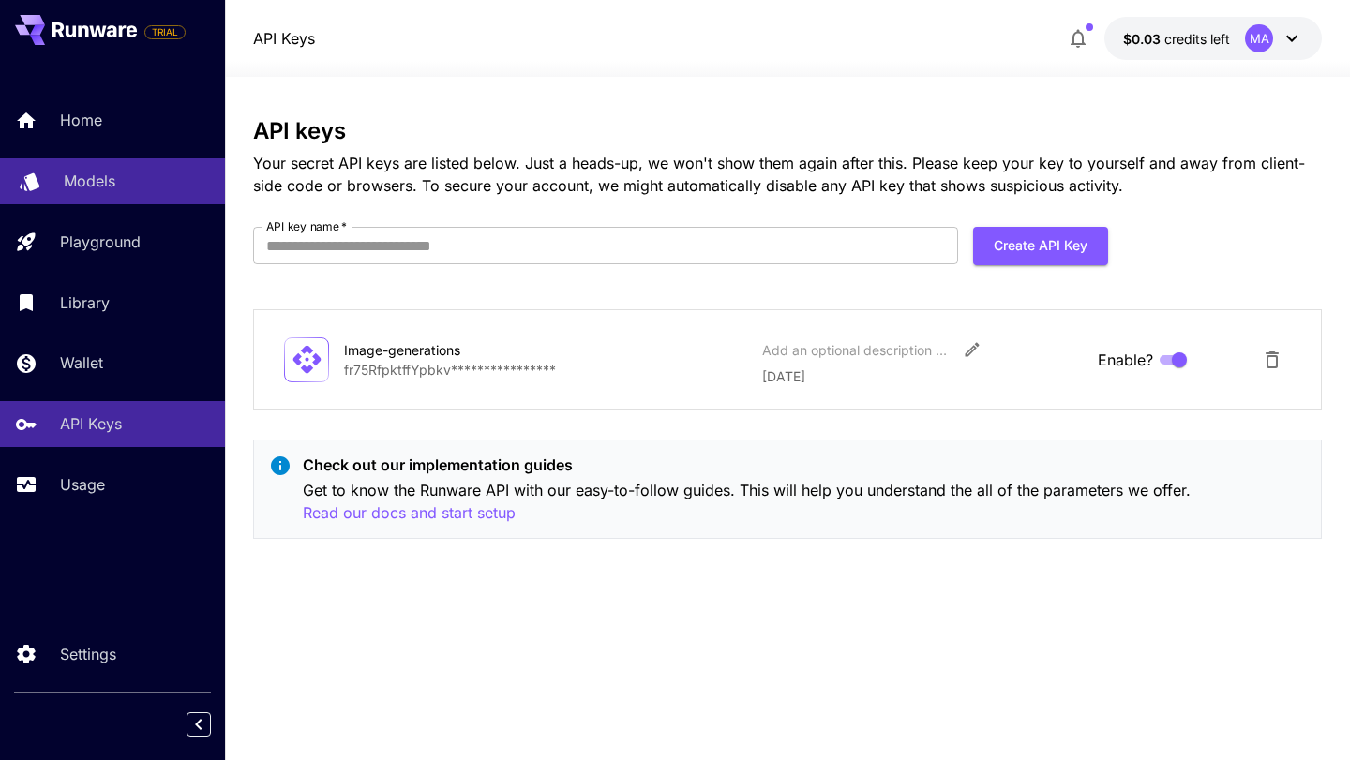
click at [93, 176] on p "Models" at bounding box center [90, 181] width 52 height 23
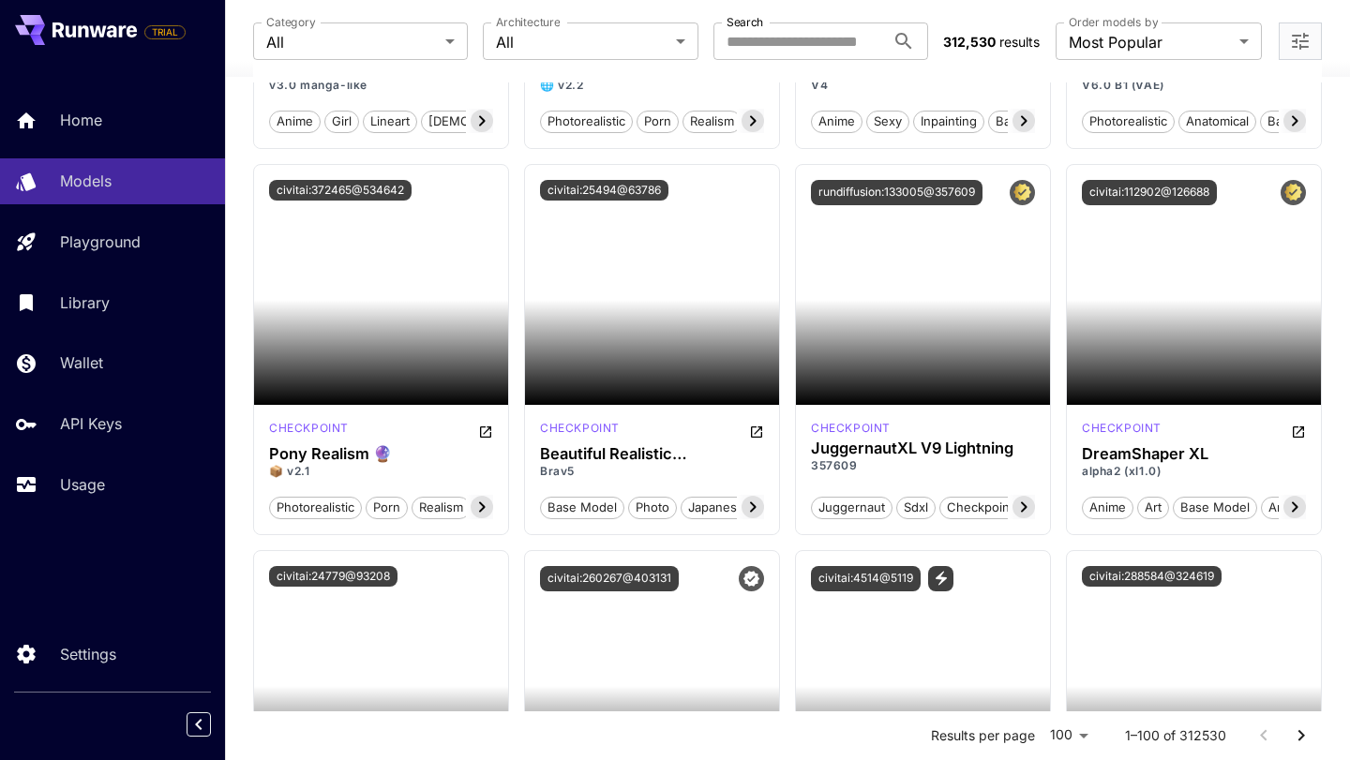
scroll to position [6199, 0]
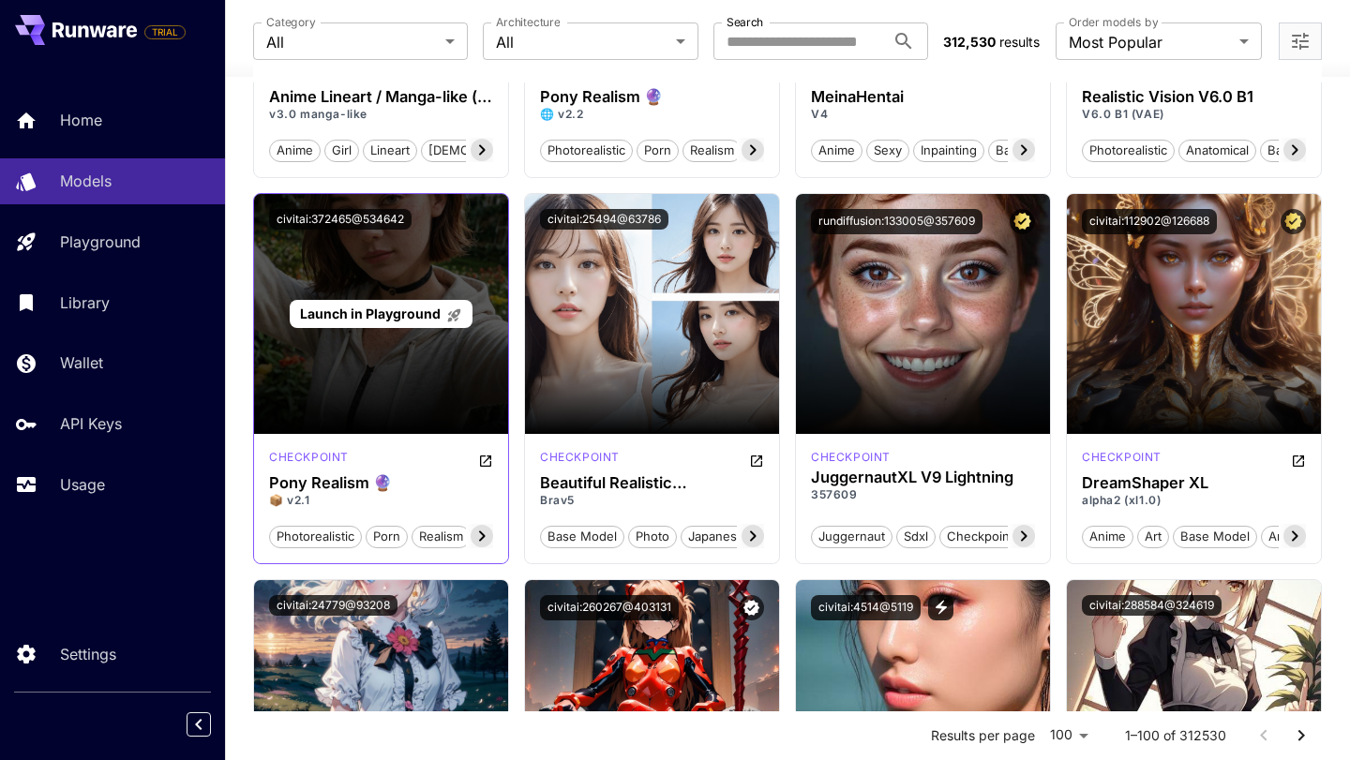
click at [435, 365] on div "Launch in Playground" at bounding box center [381, 314] width 254 height 240
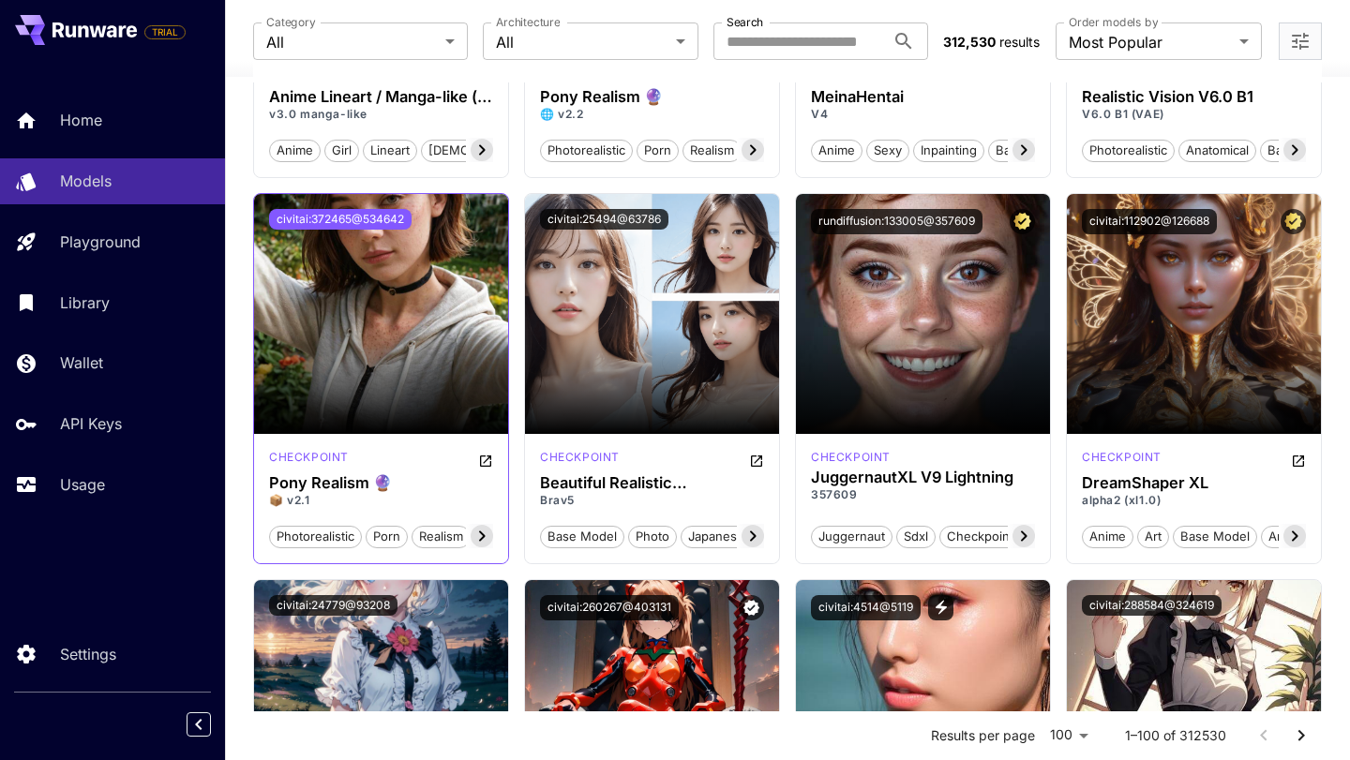
click at [353, 225] on button "civitai:372465@534642" at bounding box center [340, 219] width 143 height 21
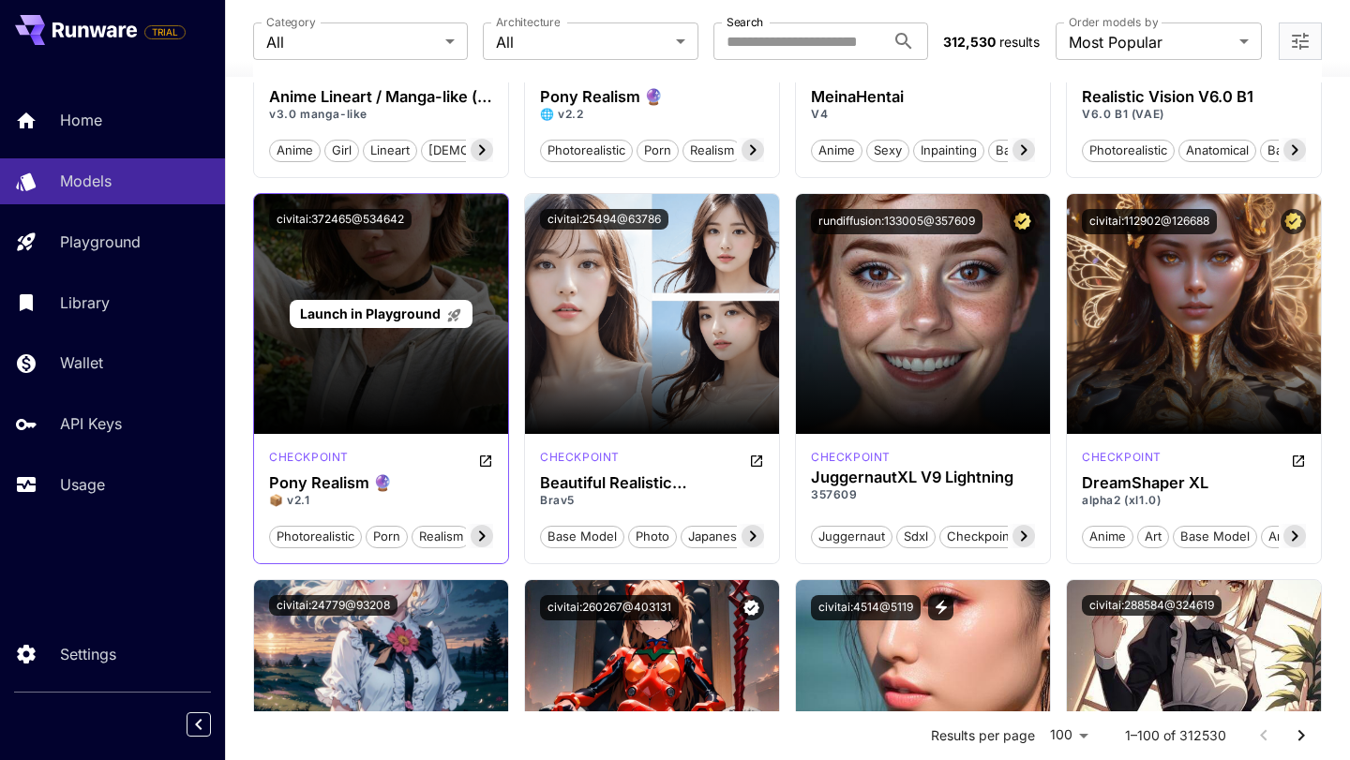
click at [378, 313] on span "Launch in Playground" at bounding box center [370, 314] width 141 height 16
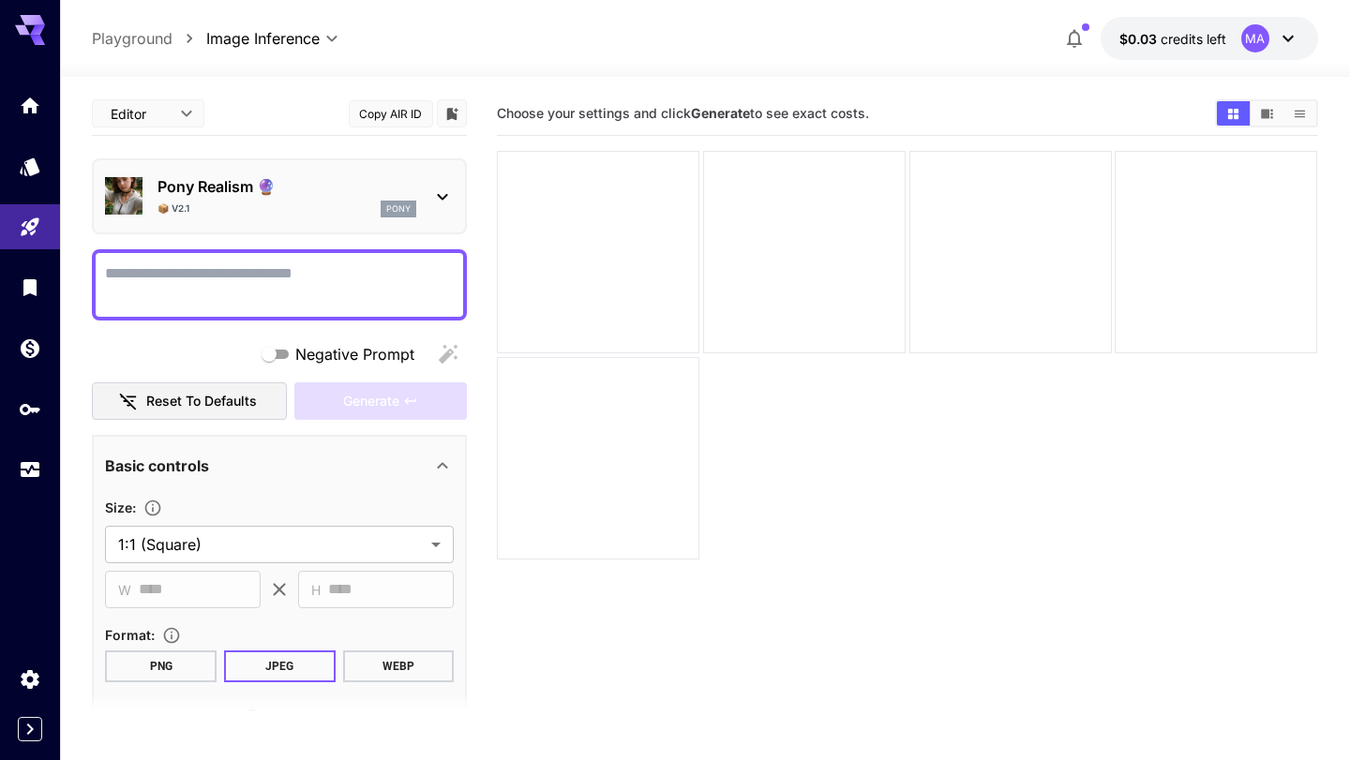
click at [292, 209] on div "📦 v2.1 pony" at bounding box center [287, 209] width 259 height 17
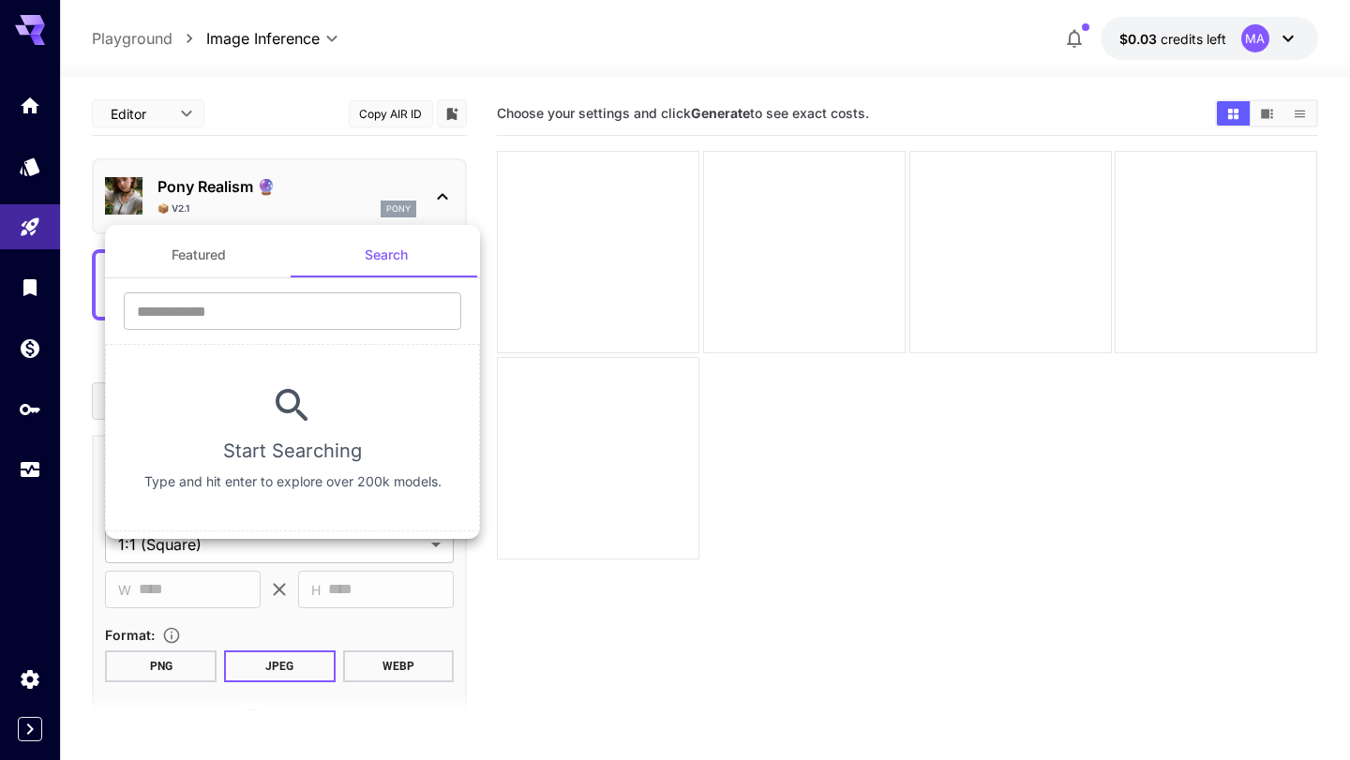
click at [292, 209] on div at bounding box center [675, 380] width 1350 height 760
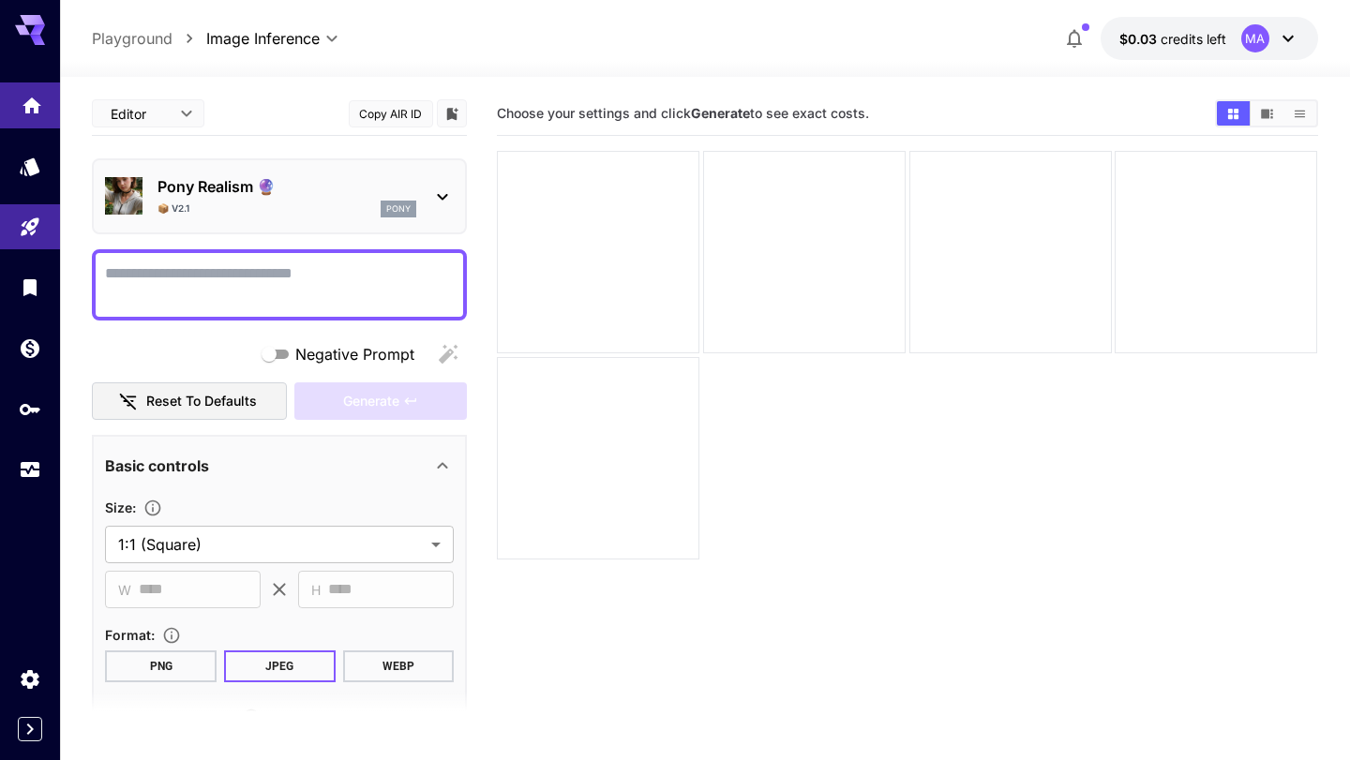
click at [20, 111] on link at bounding box center [30, 106] width 60 height 46
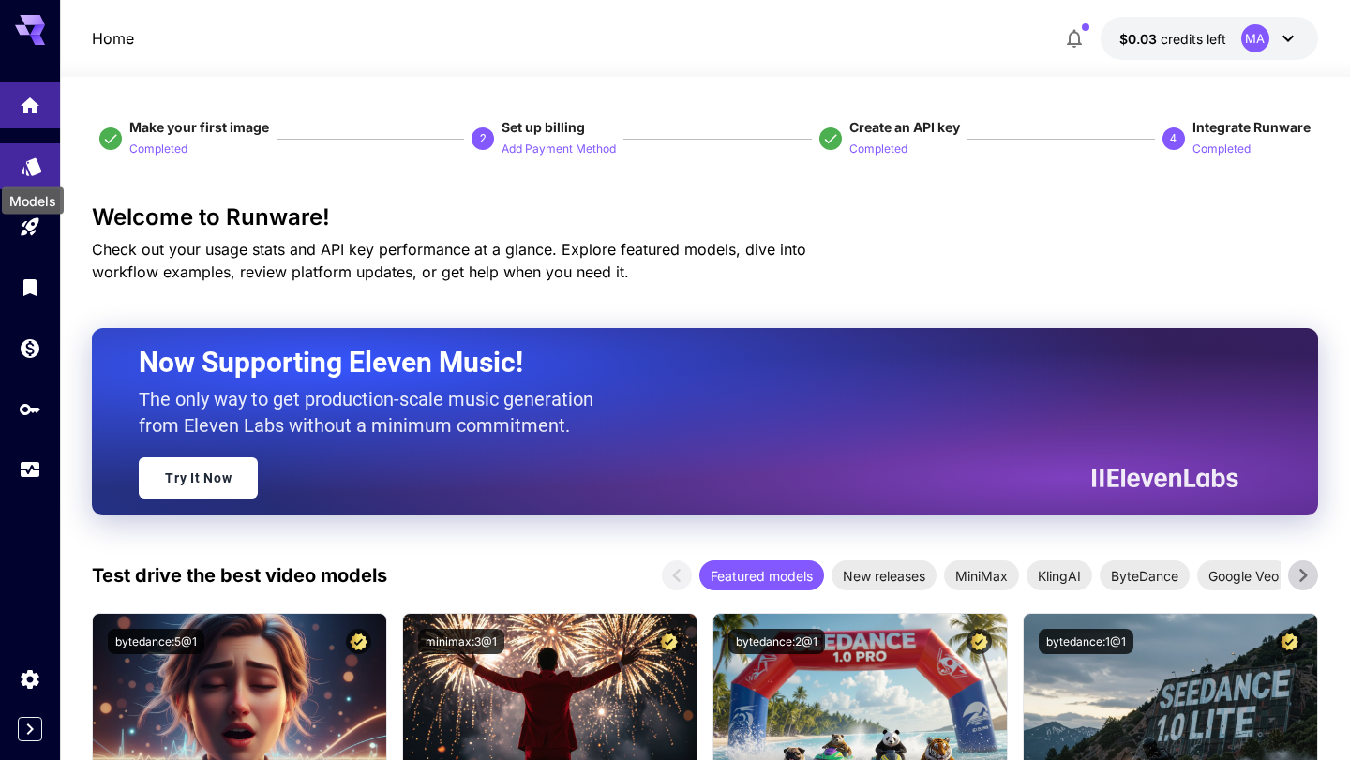
click at [32, 170] on icon "Models" at bounding box center [32, 161] width 20 height 18
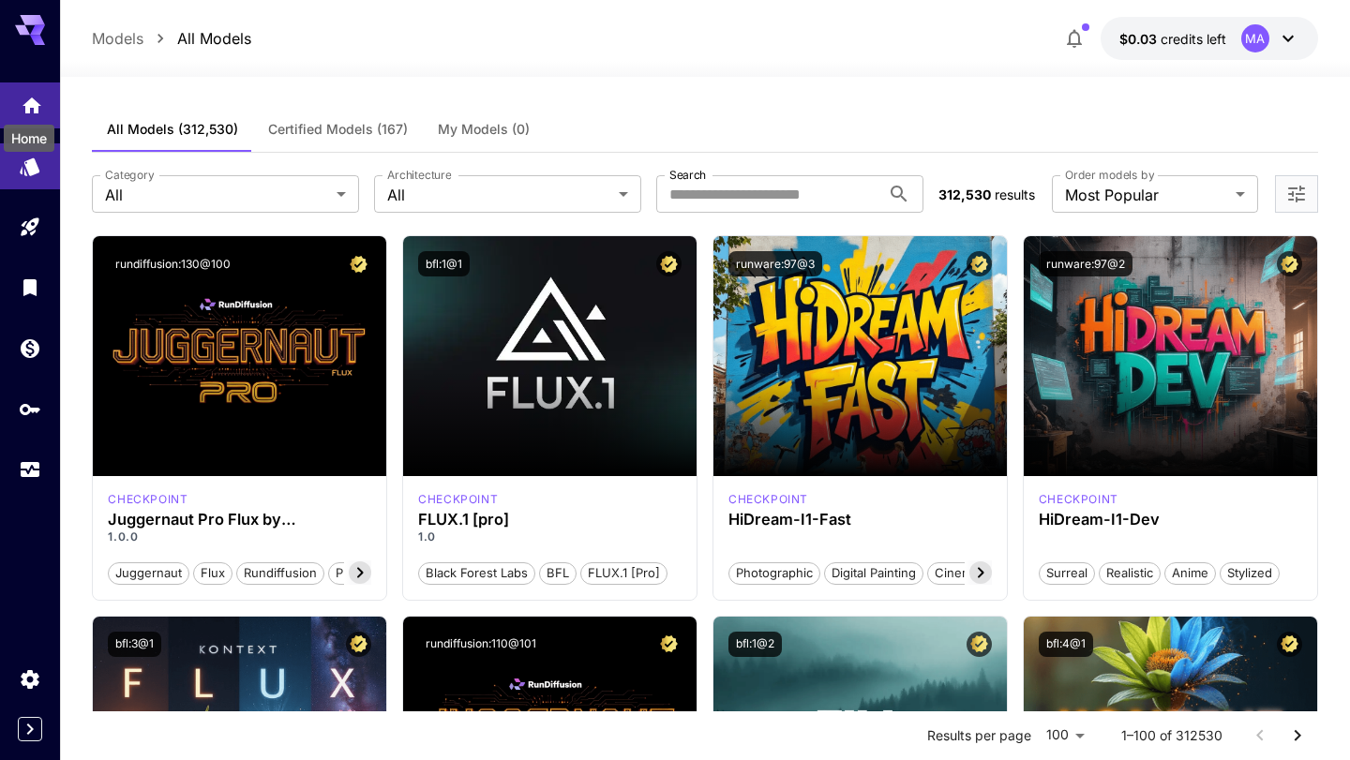
click at [41, 115] on div "Home" at bounding box center [29, 133] width 54 height 42
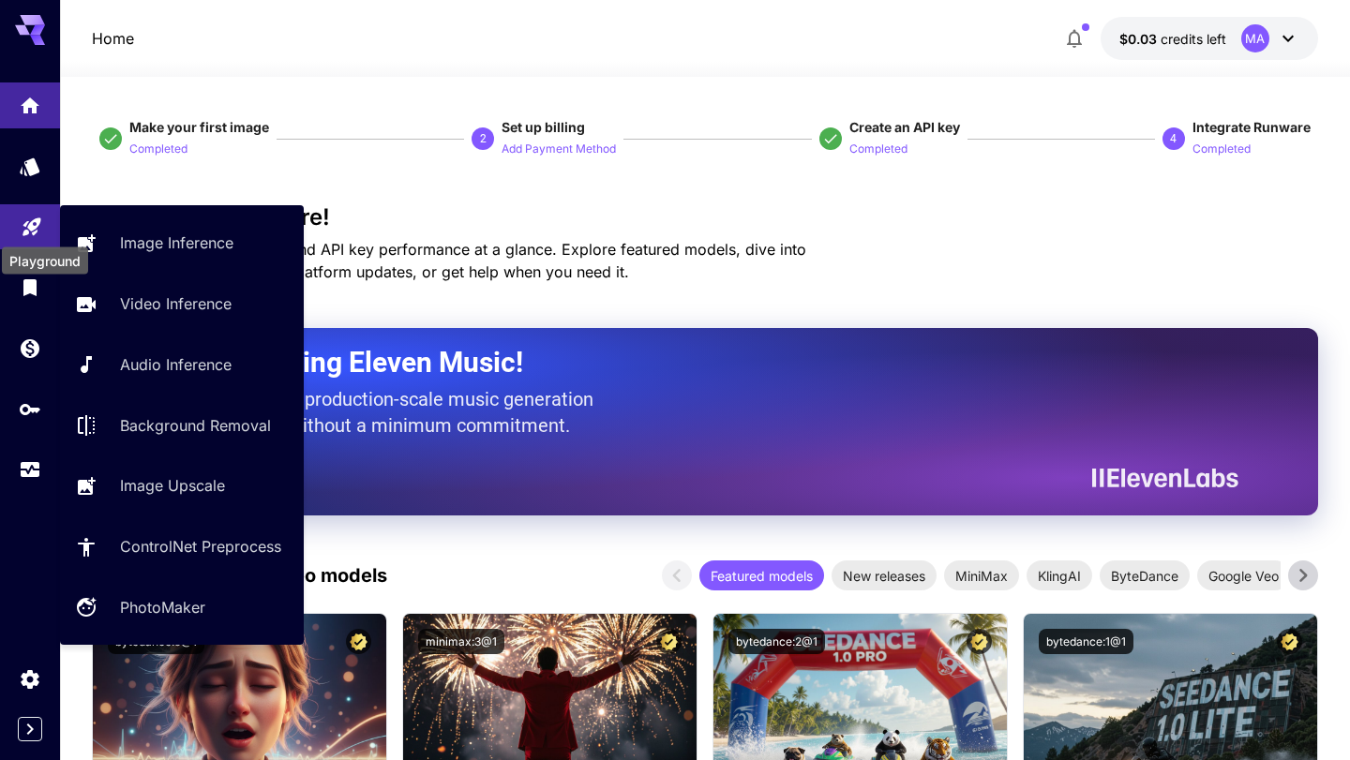
click at [35, 234] on link at bounding box center [30, 227] width 60 height 46
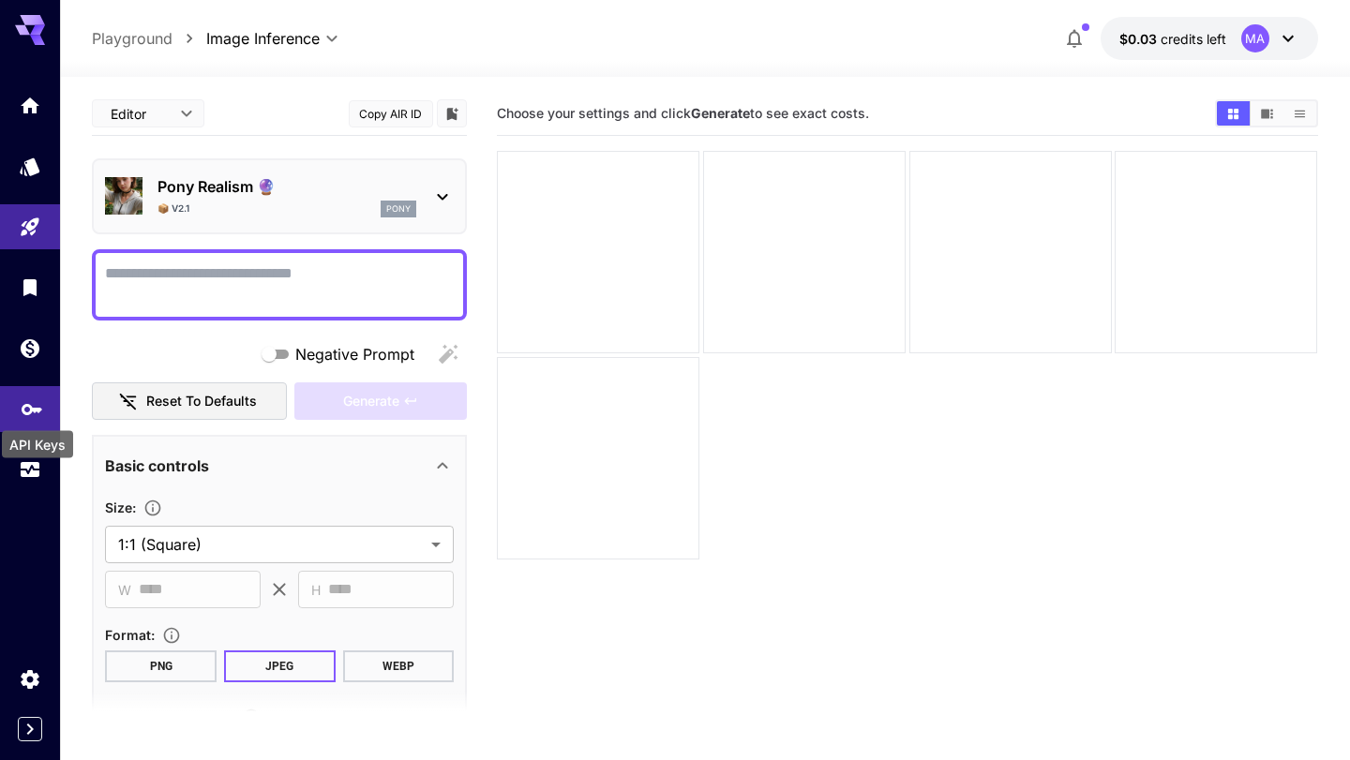
click at [28, 411] on icon "API Keys" at bounding box center [32, 404] width 21 height 11
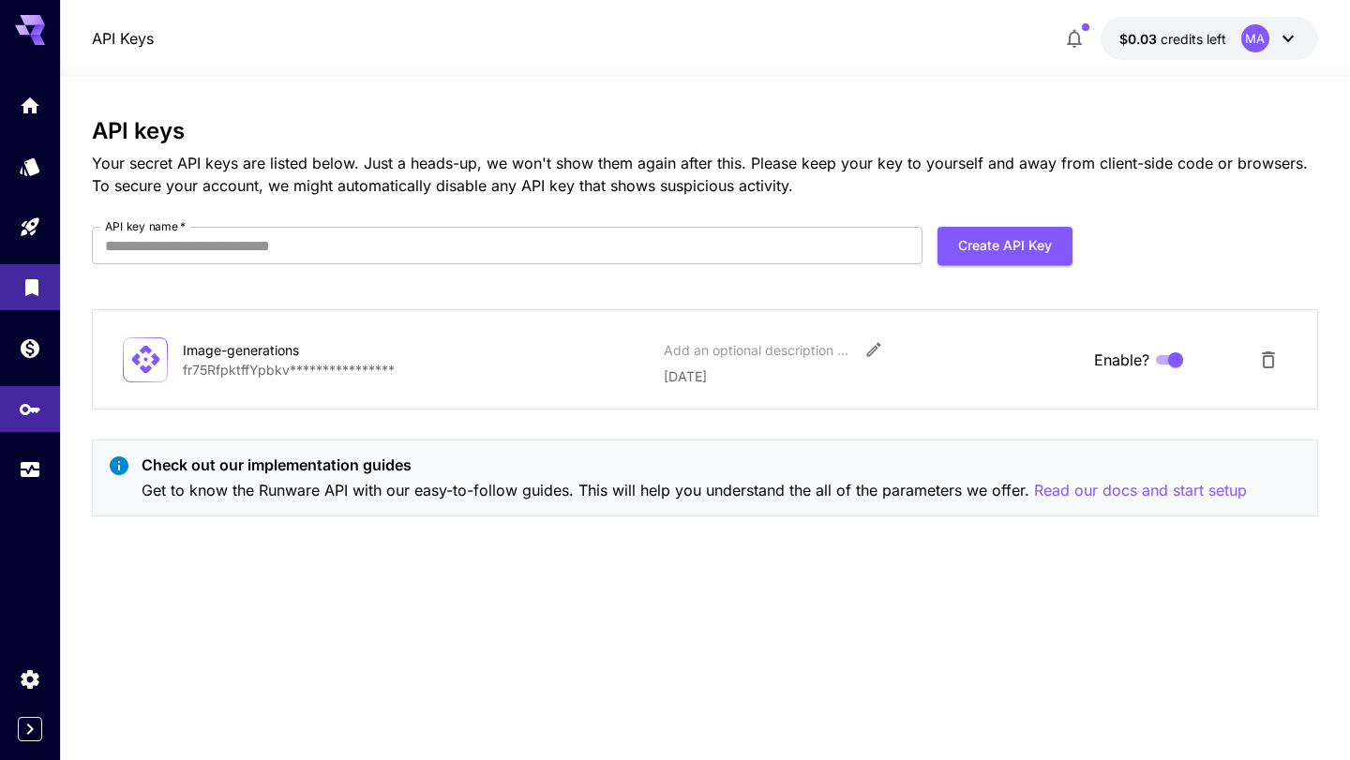
click at [31, 307] on link at bounding box center [30, 287] width 60 height 46
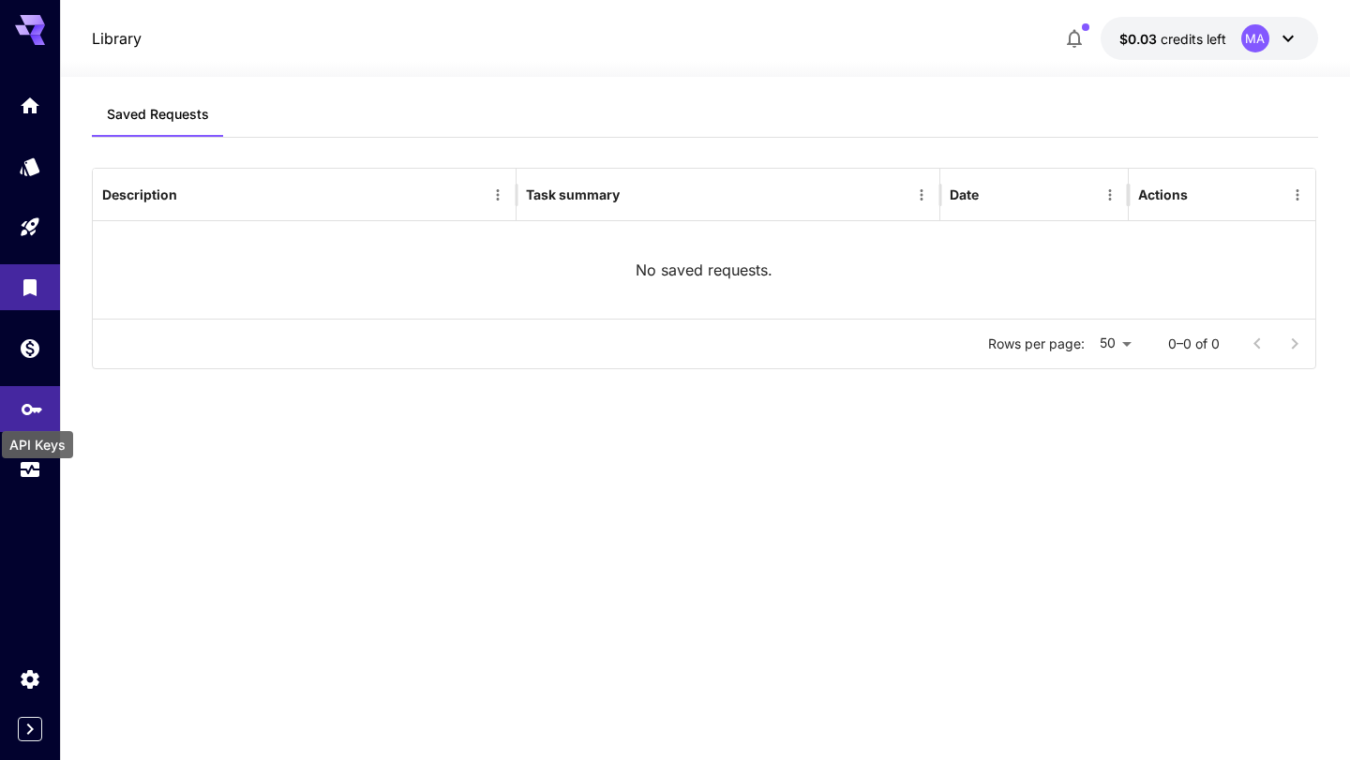
click at [36, 415] on icon "API Keys" at bounding box center [32, 404] width 23 height 23
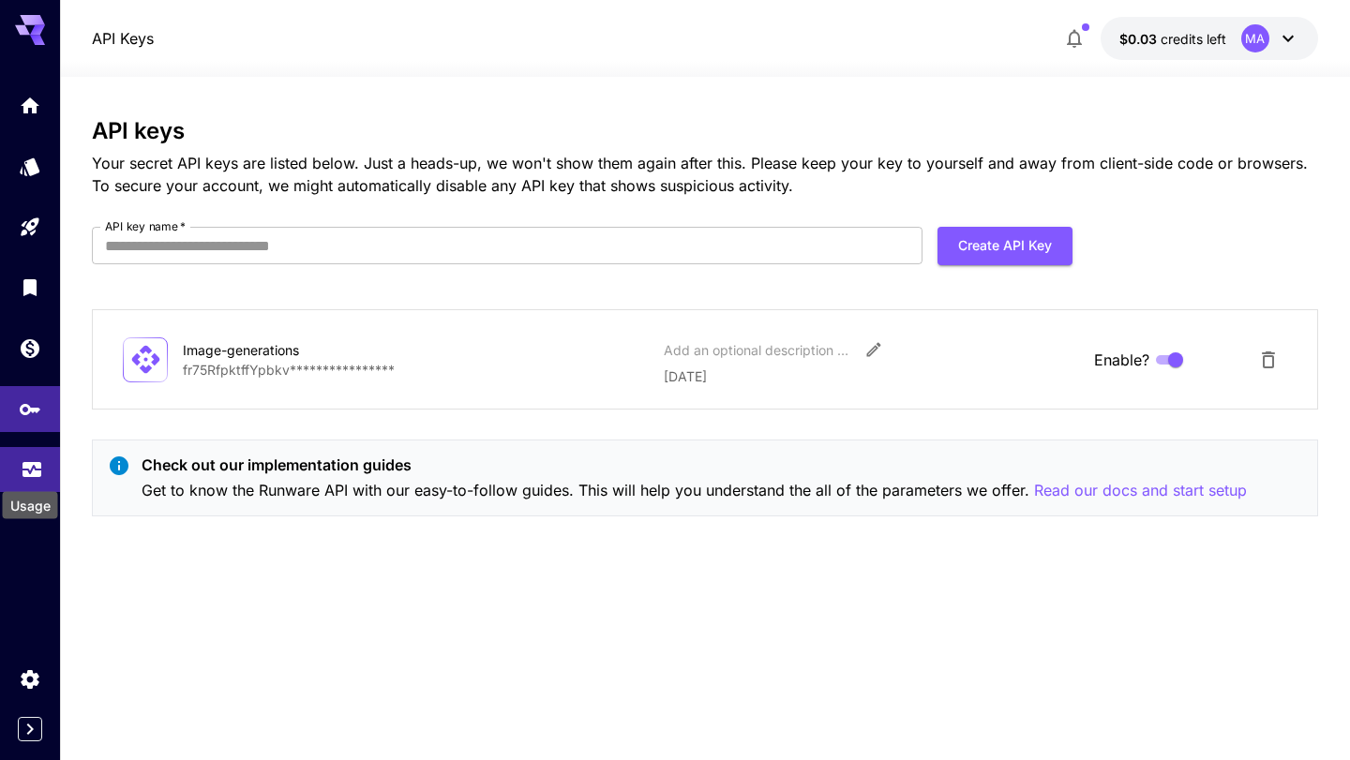
click at [30, 468] on icon "Usage" at bounding box center [32, 462] width 19 height 9
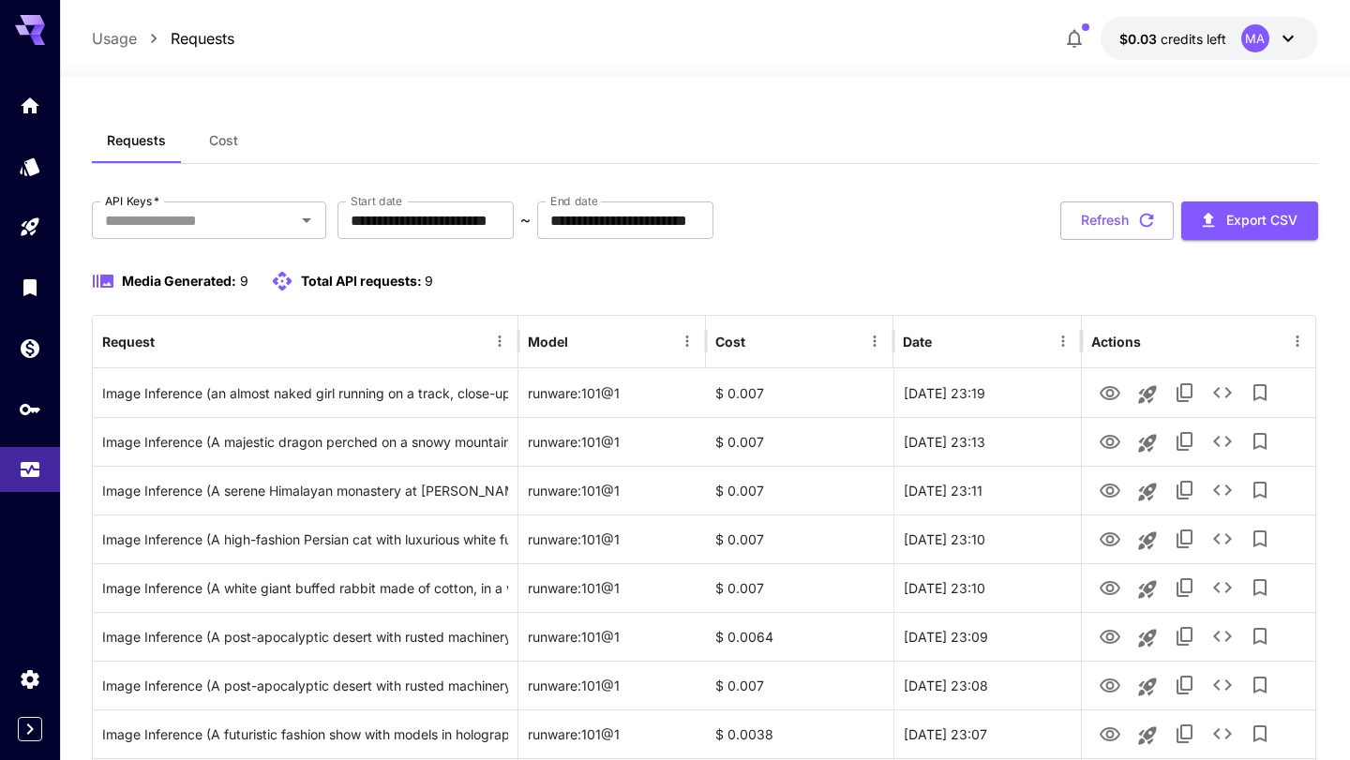
click at [1177, 45] on span "credits left" at bounding box center [1194, 39] width 66 height 16
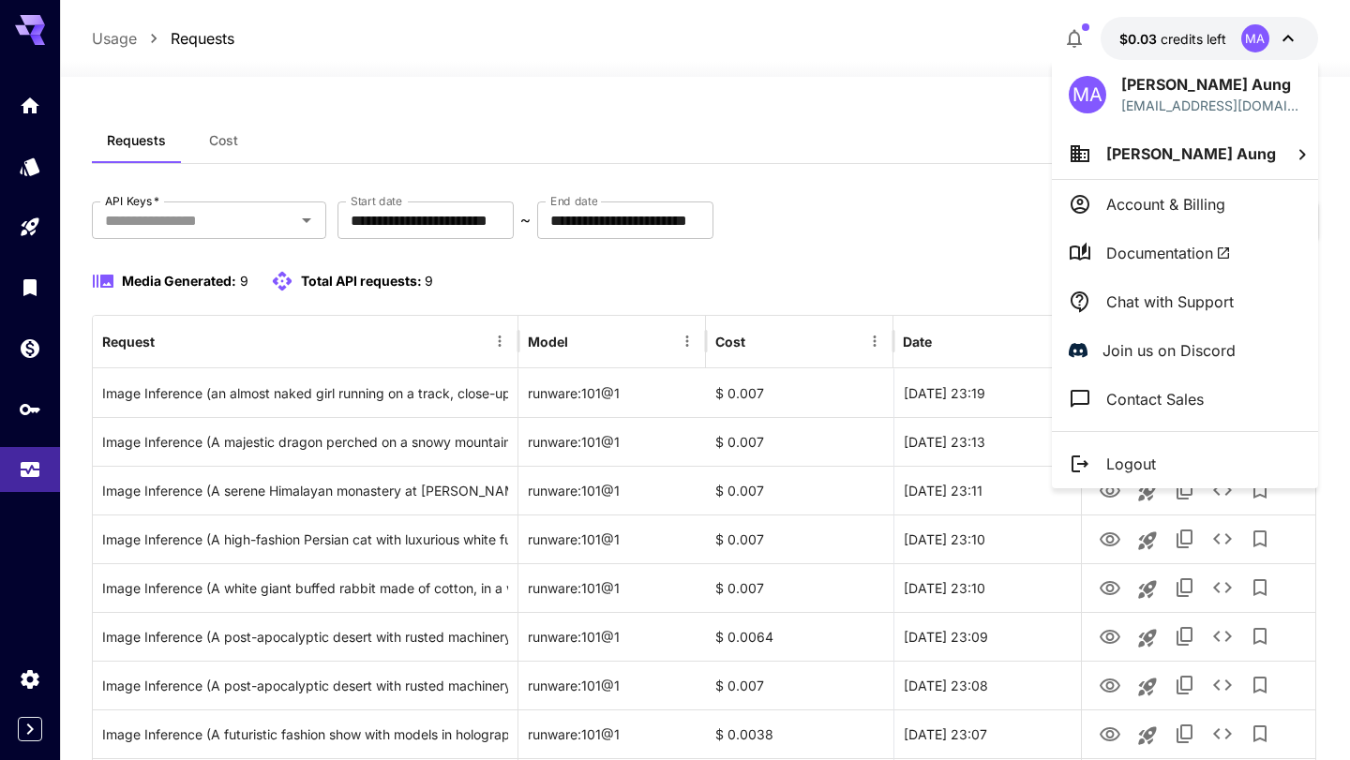
click at [1177, 45] on div at bounding box center [675, 380] width 1350 height 760
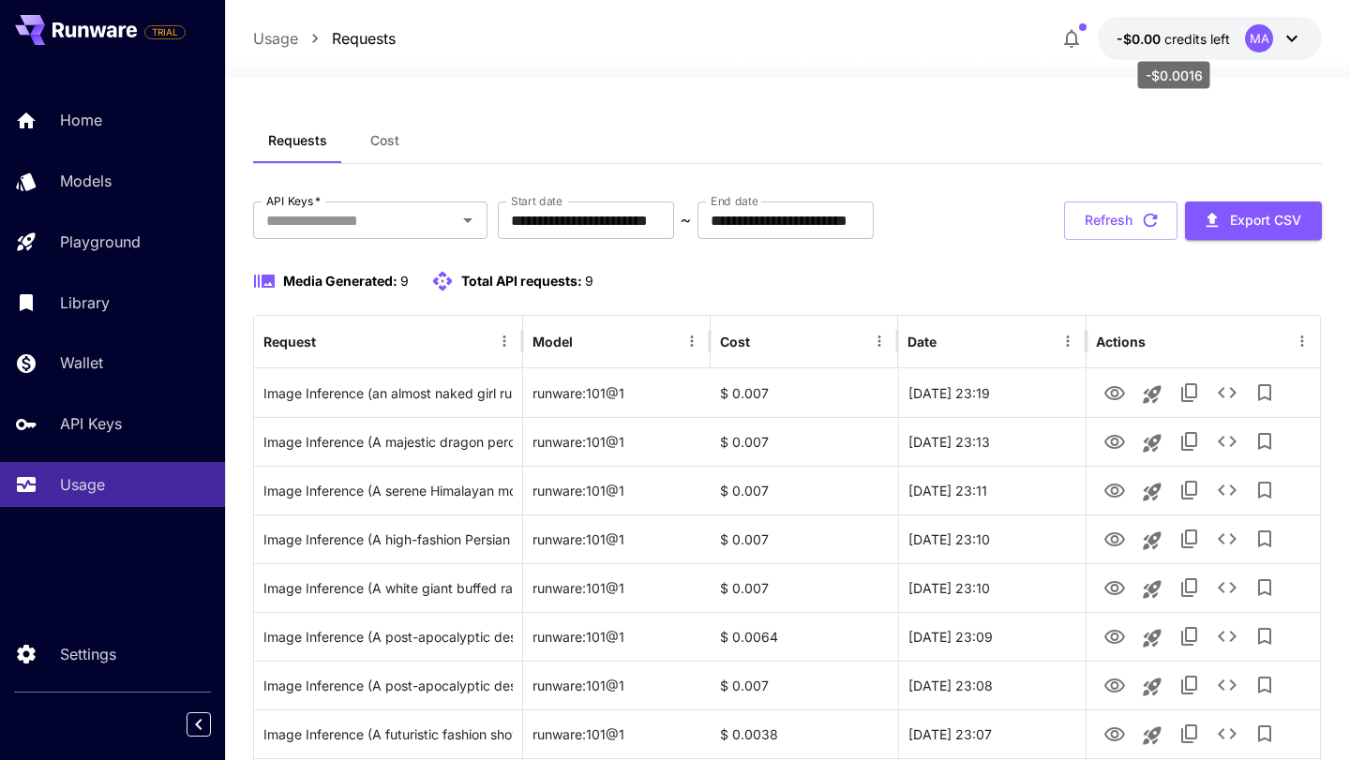
click at [1150, 29] on p "-$0.00 credits left" at bounding box center [1173, 39] width 113 height 20
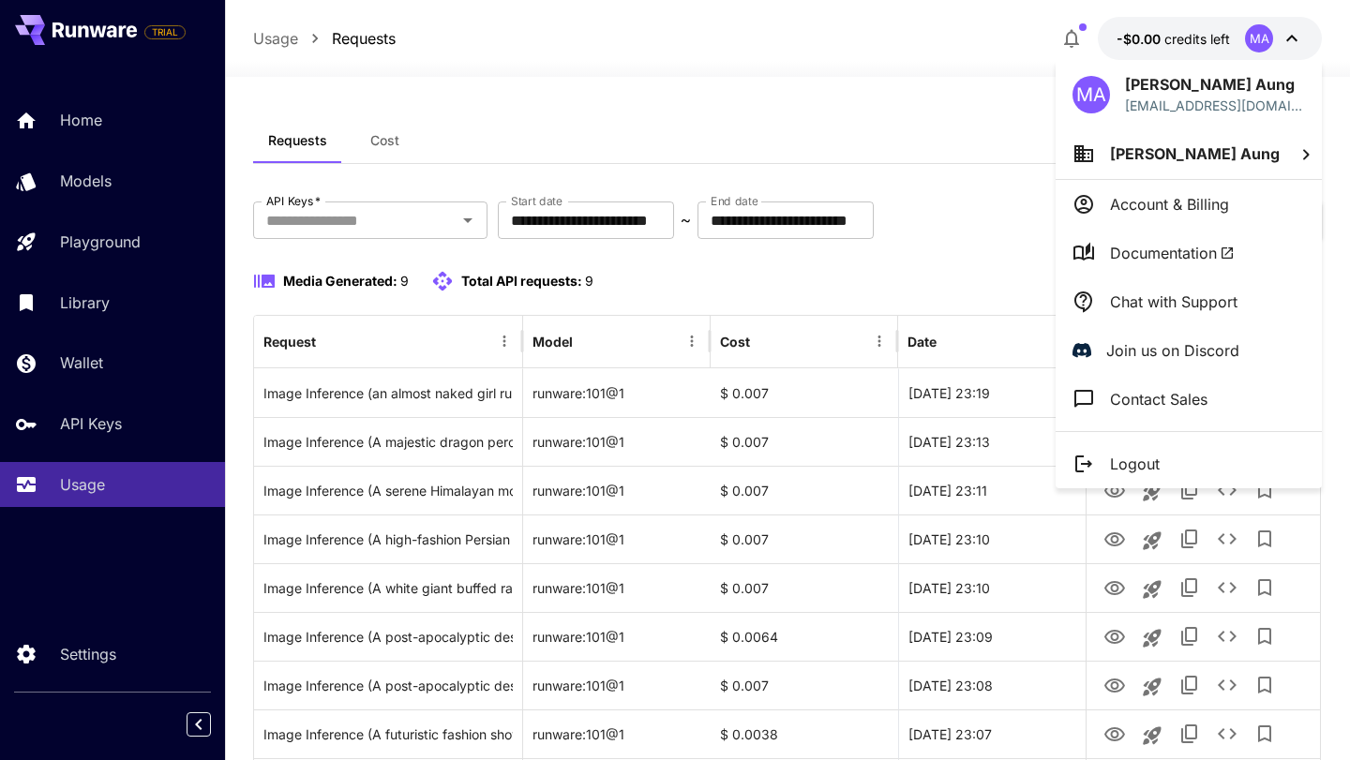
click at [970, 249] on div at bounding box center [675, 380] width 1350 height 760
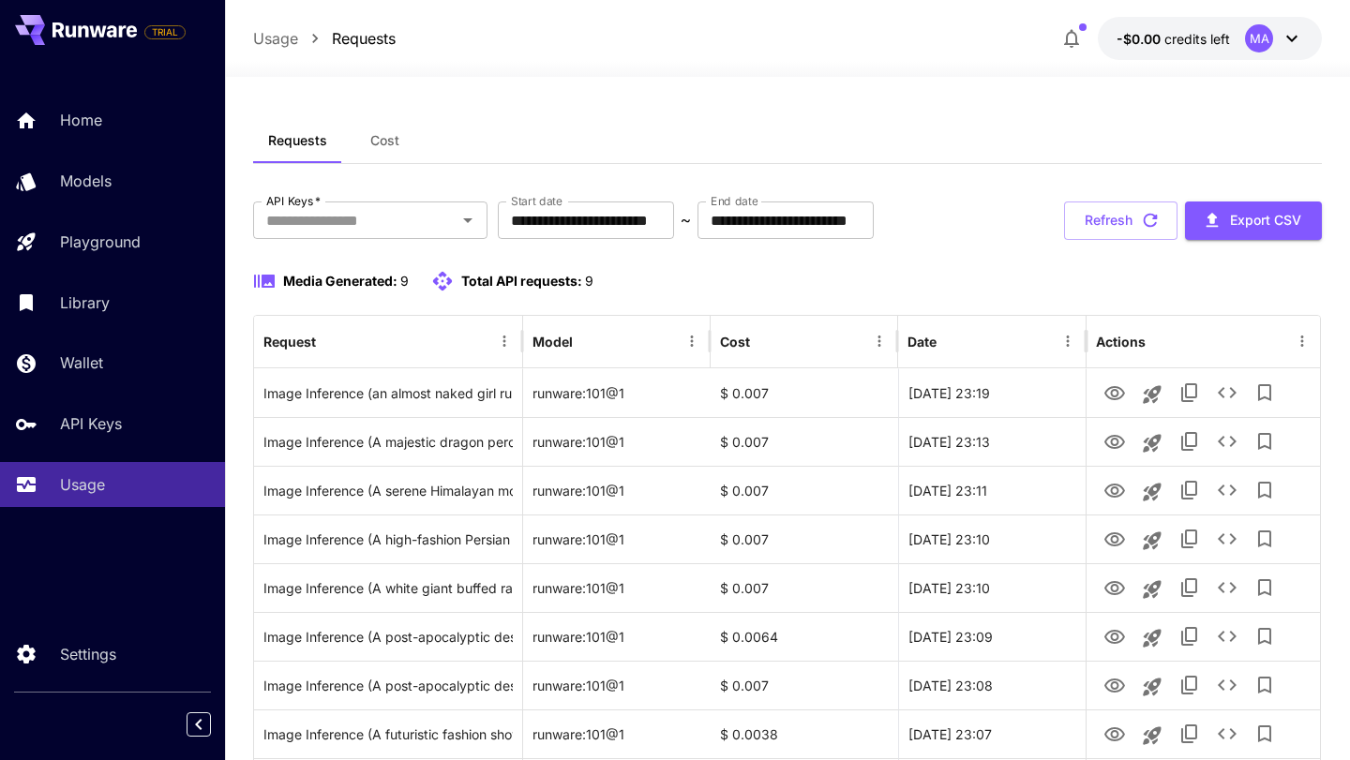
click at [1154, 53] on button "-$0.00 credits left MA" at bounding box center [1210, 38] width 224 height 43
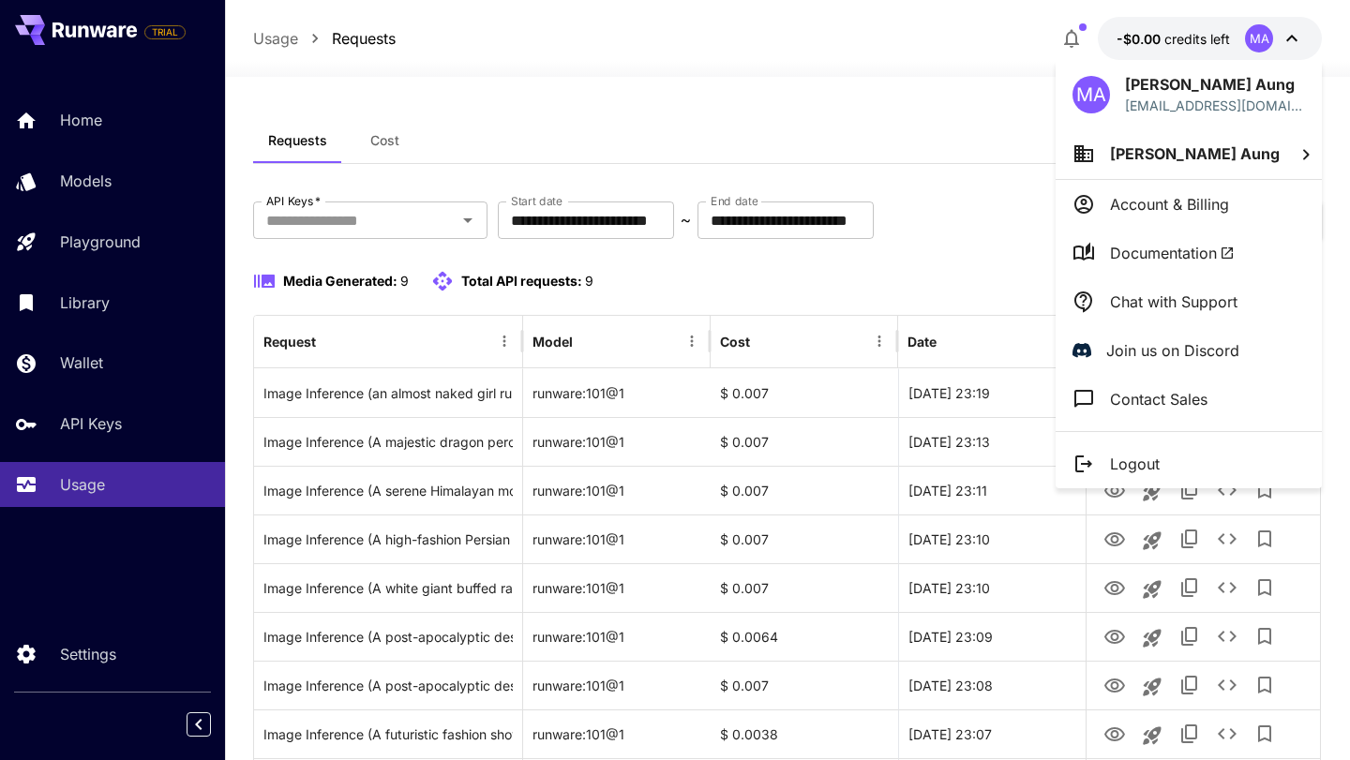
click at [1112, 189] on li "Account & Billing" at bounding box center [1189, 204] width 266 height 49
